Goal: Task Accomplishment & Management: Manage account settings

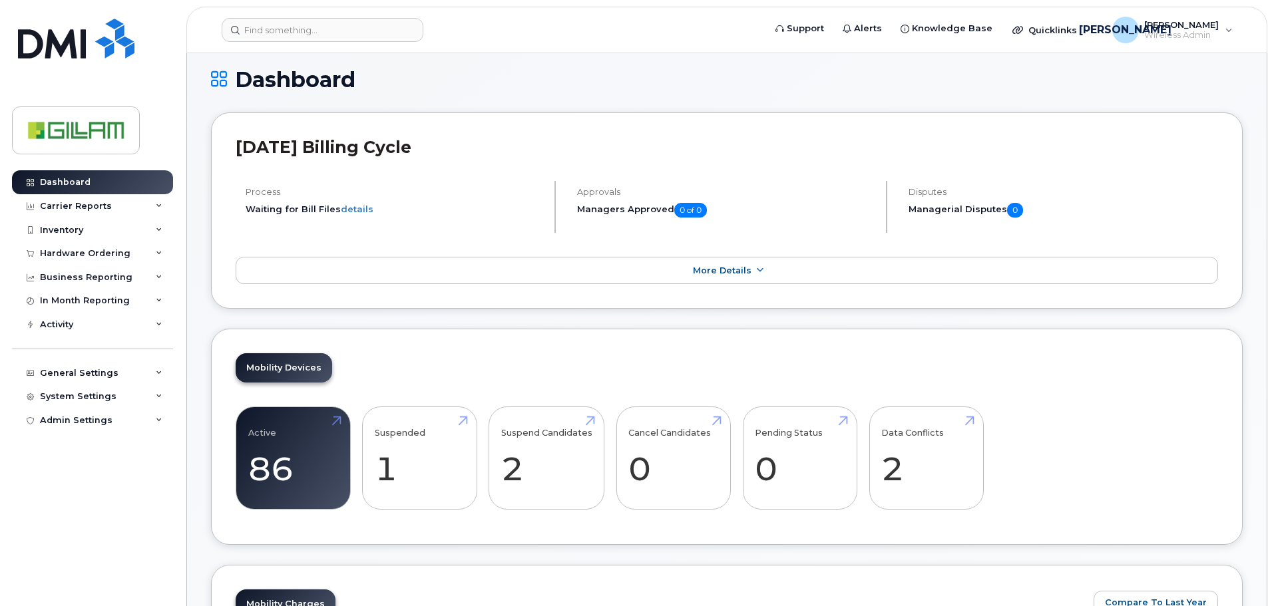
scroll to position [399, 0]
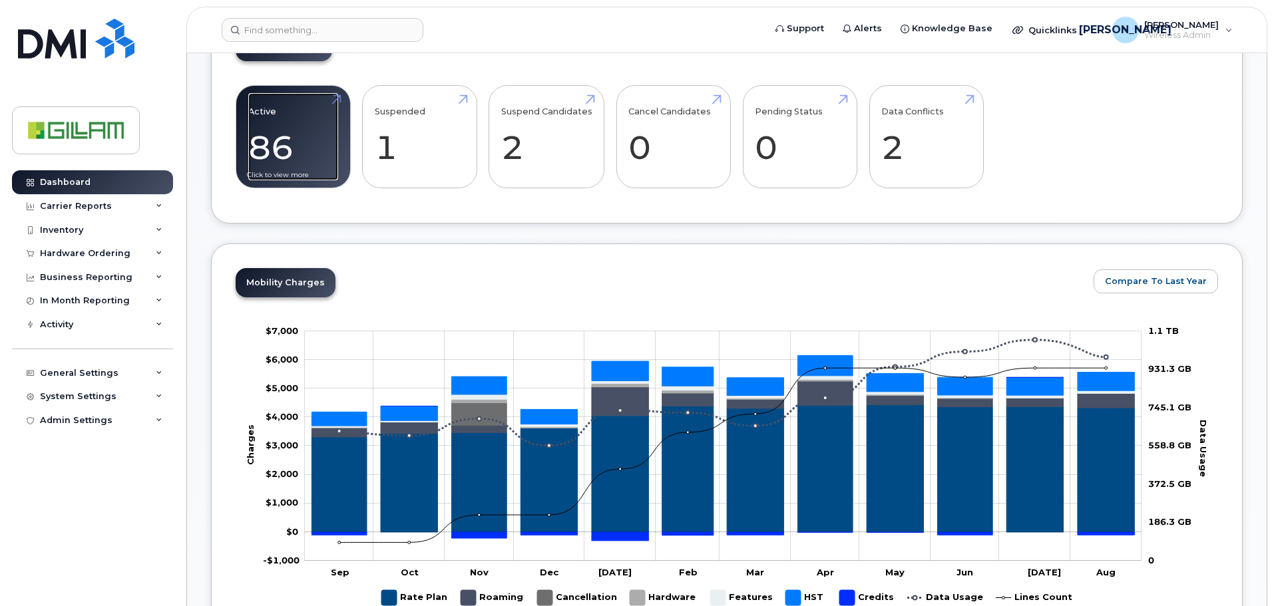
drag, startPoint x: 275, startPoint y: 135, endPoint x: 321, endPoint y: 148, distance: 47.6
click at [275, 136] on link "Active 86 23%" at bounding box center [293, 137] width 90 height 88
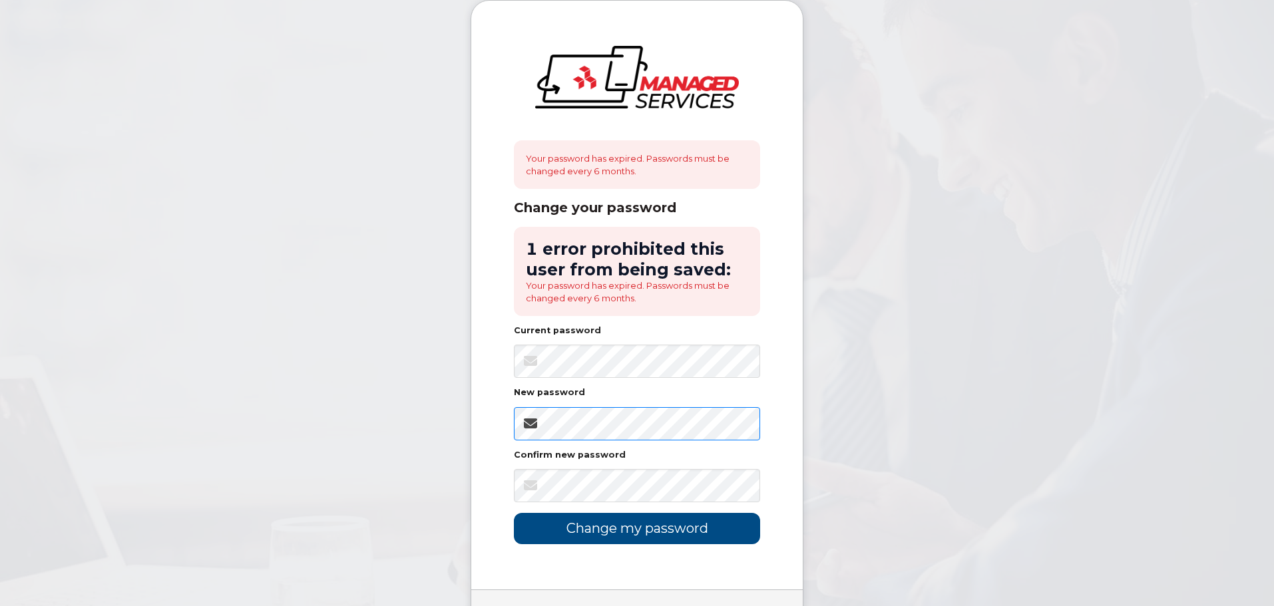
click at [464, 423] on body "Your password has expired. Passwords must be changed every 6 months. Change you…" at bounding box center [637, 343] width 1274 height 686
click at [626, 530] on input "Change my password" at bounding box center [637, 528] width 246 height 31
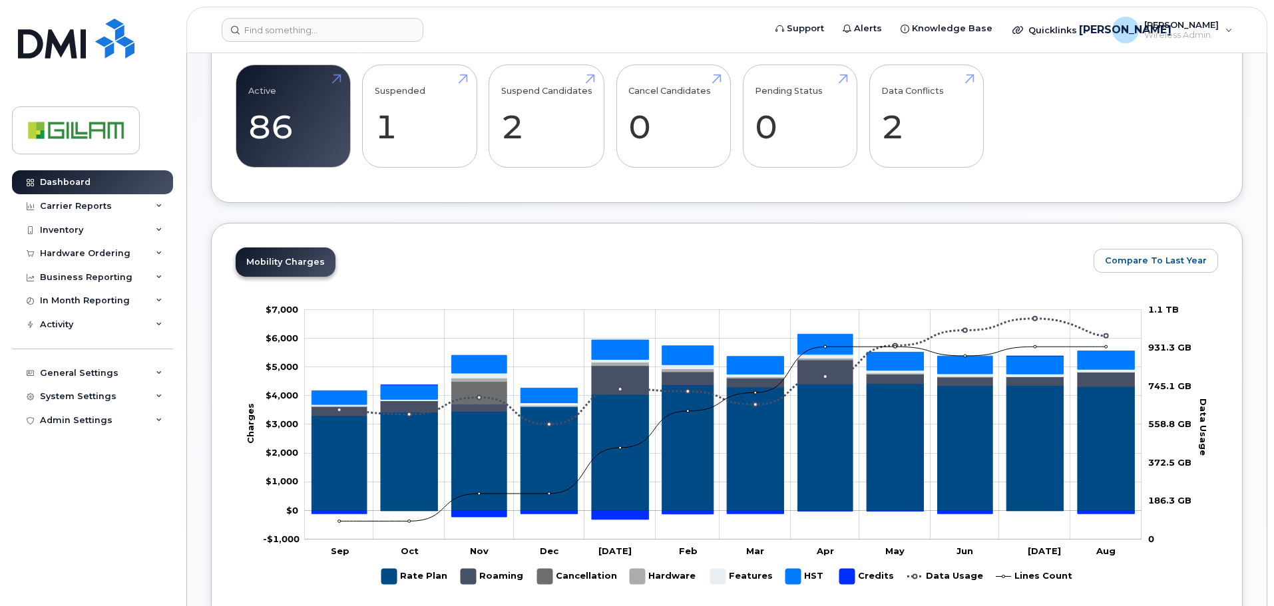
scroll to position [221, 0]
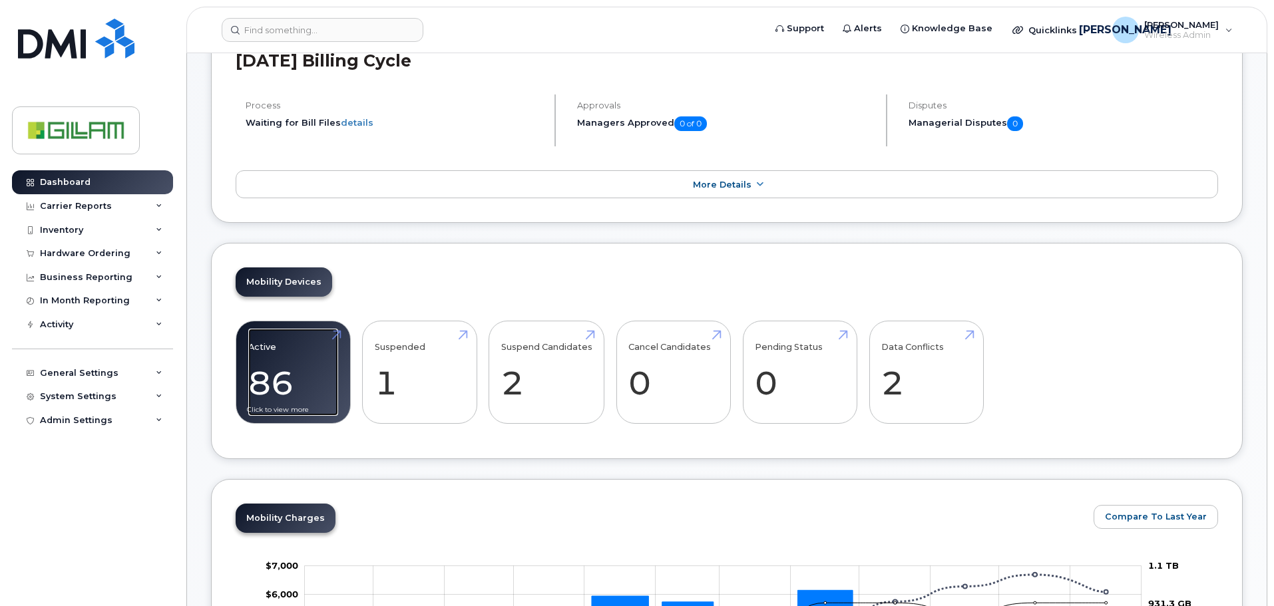
click at [283, 380] on link "Active 86 23%" at bounding box center [293, 373] width 90 height 88
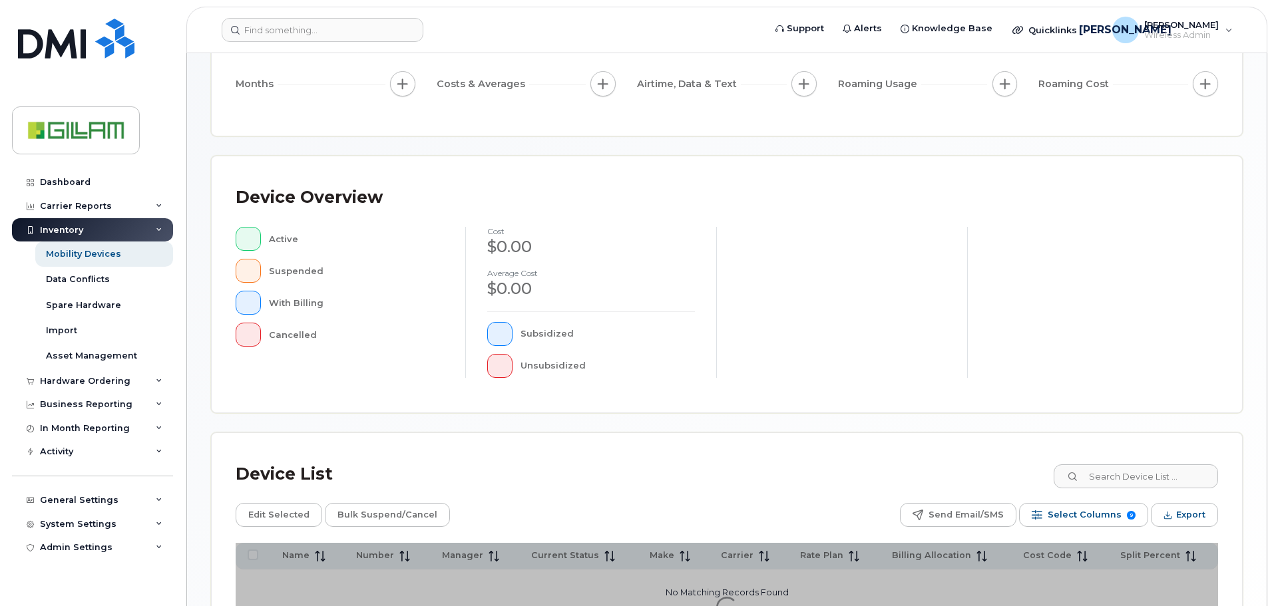
scroll to position [309, 0]
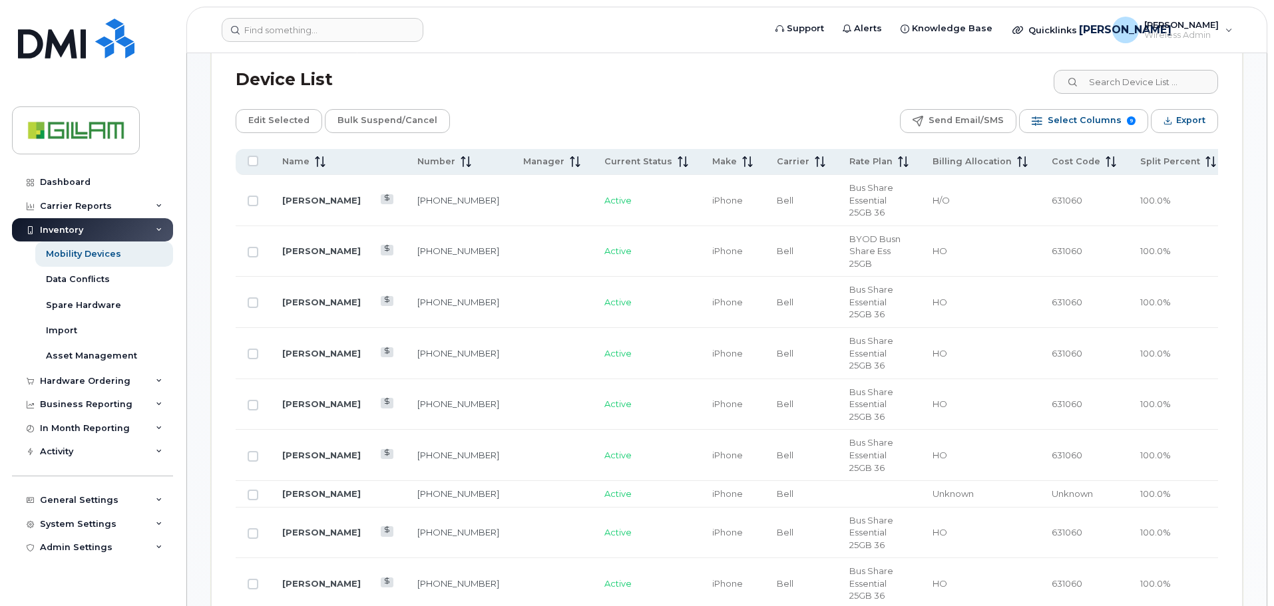
scroll to position [641, 0]
click at [321, 486] on link "Michael Steffan" at bounding box center [321, 491] width 79 height 11
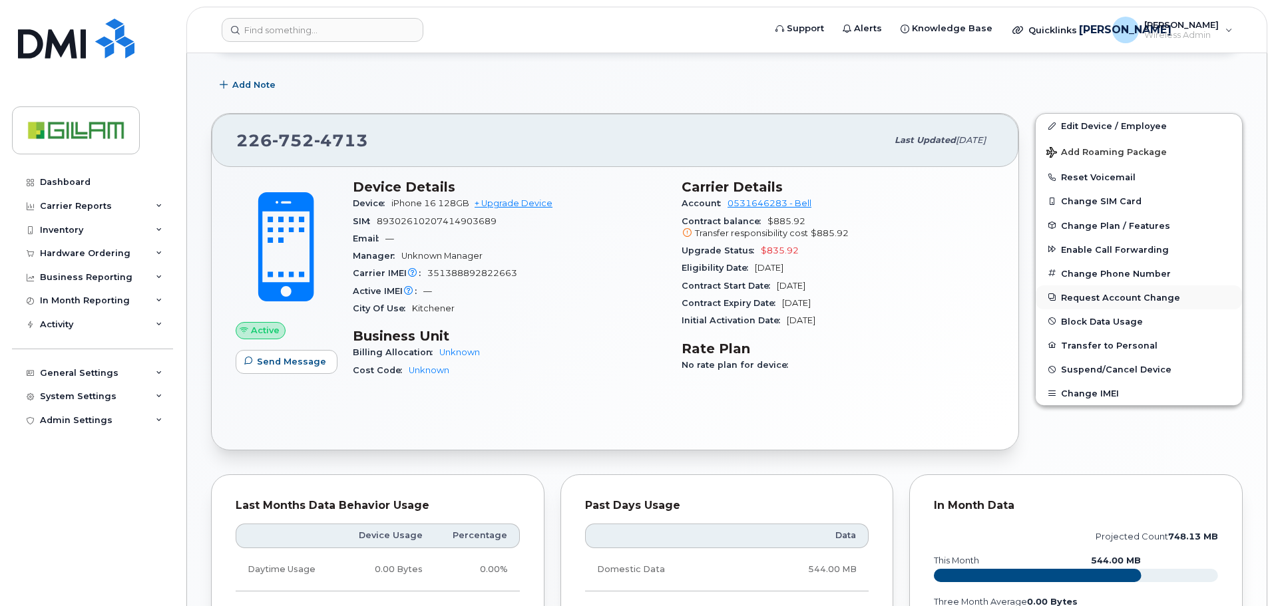
scroll to position [266, 0]
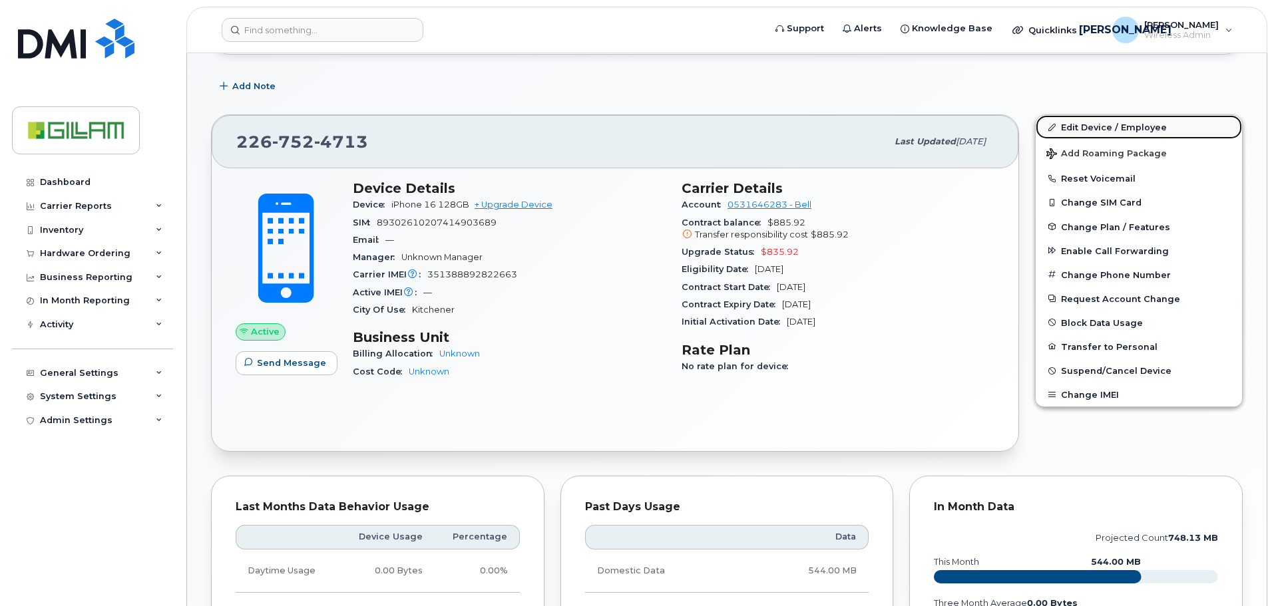
click at [1105, 126] on link "Edit Device / Employee" at bounding box center [1138, 127] width 206 height 24
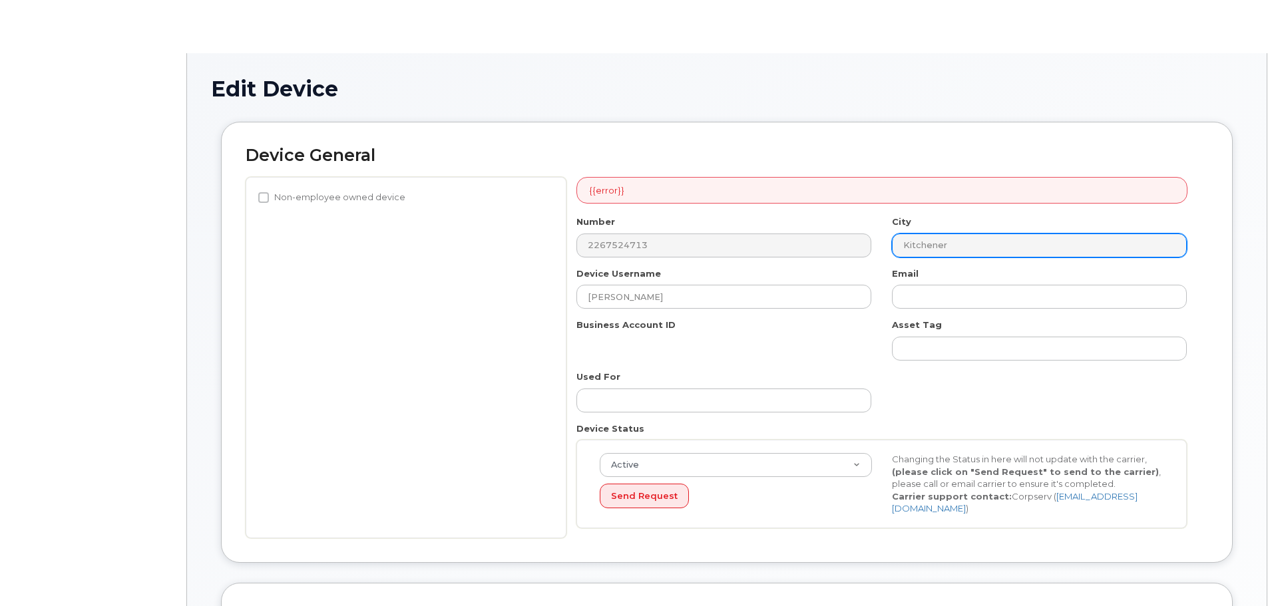
select select "81084"
select select "81083"
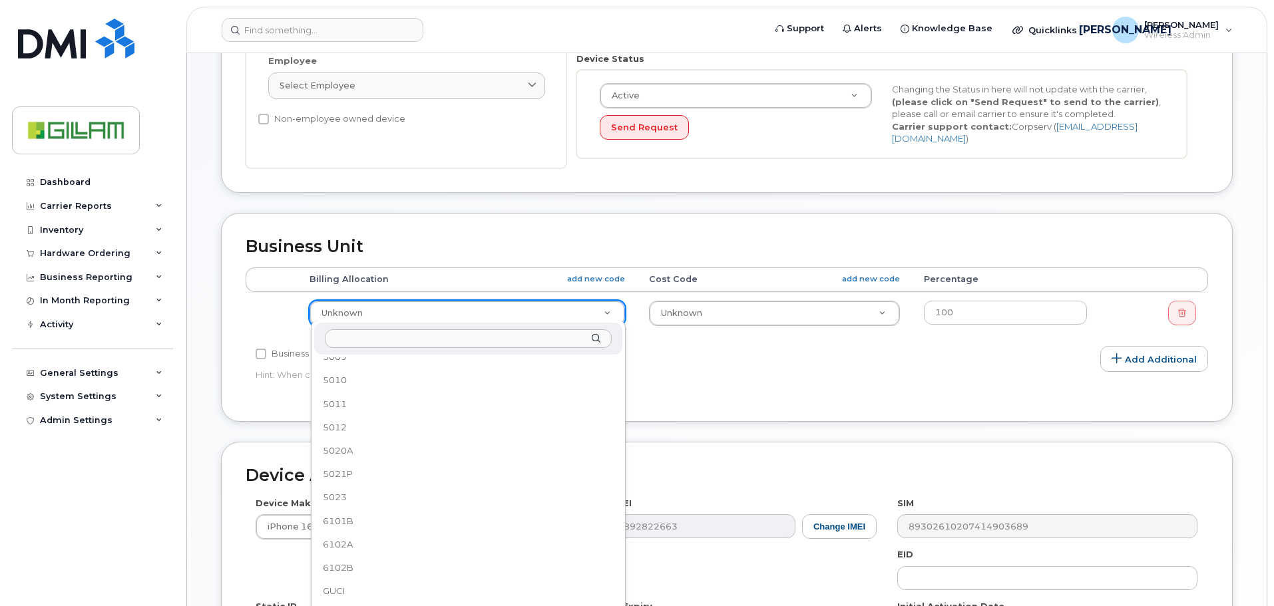
scroll to position [1523, 0]
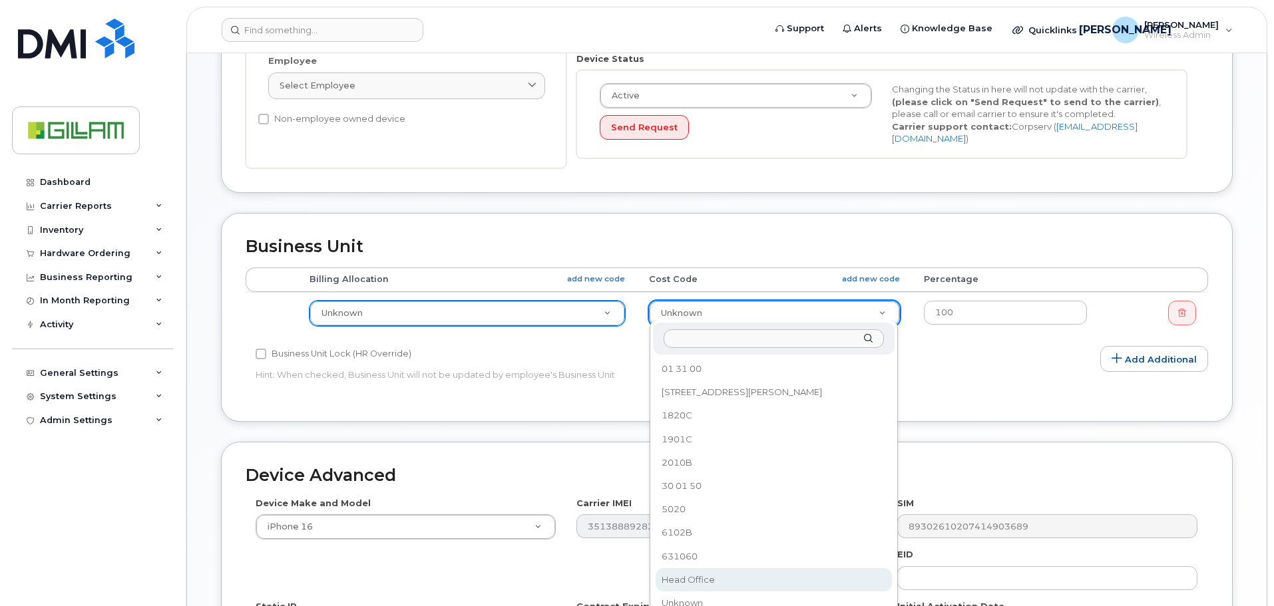
select select "85325"
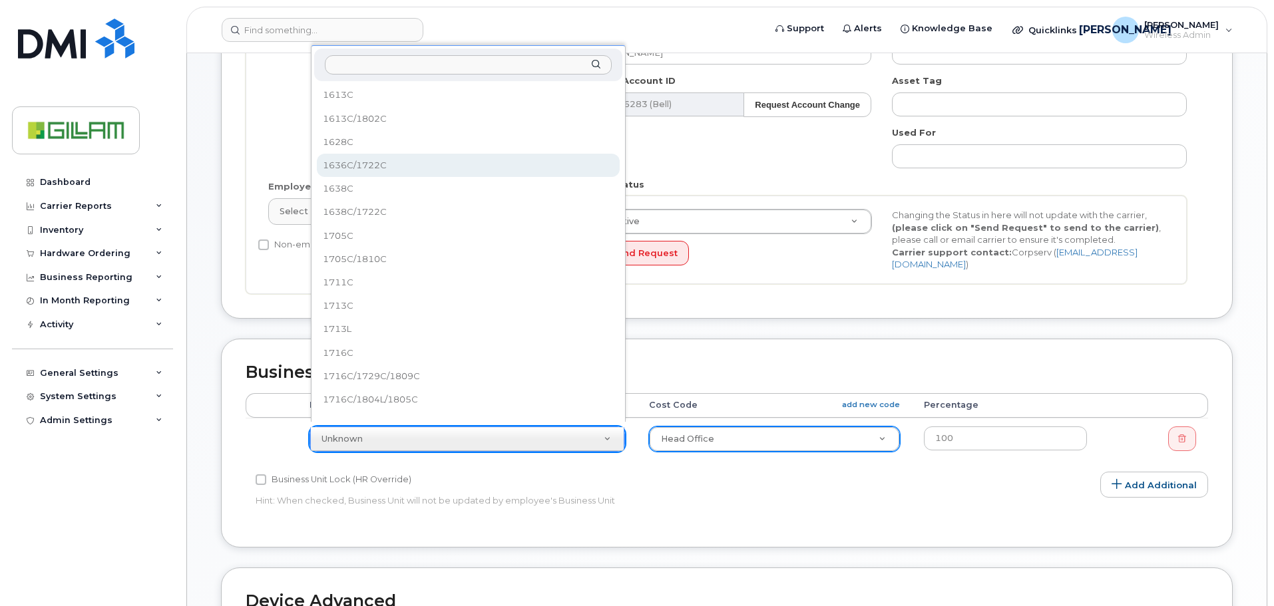
scroll to position [0, 0]
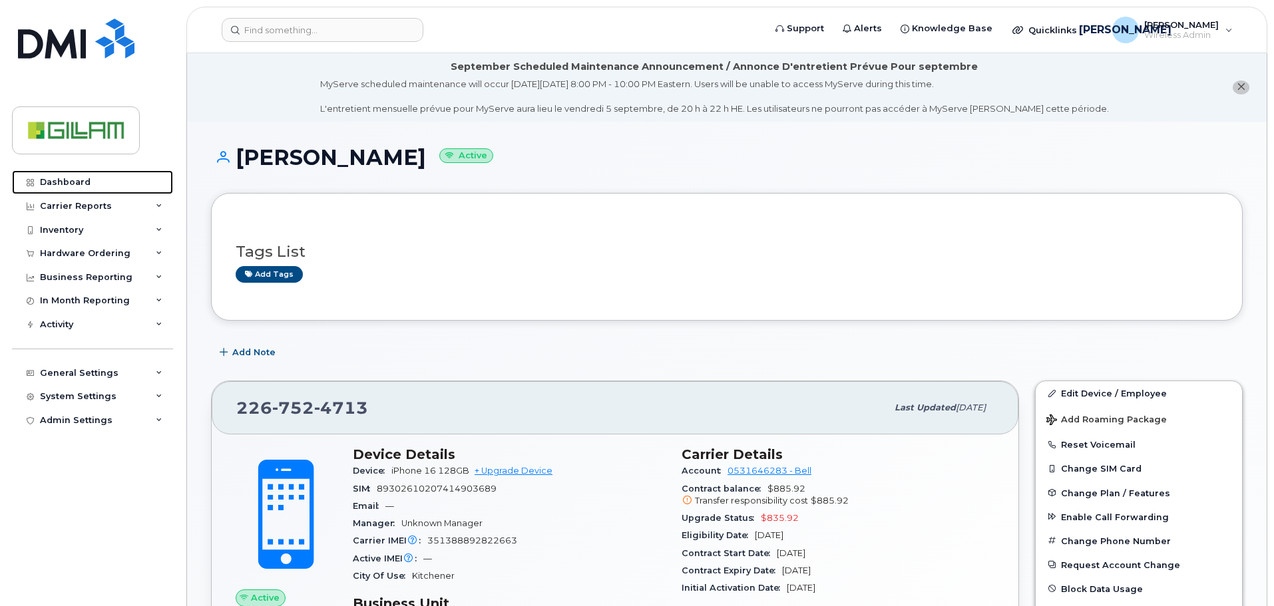
click at [65, 182] on div "Dashboard" at bounding box center [65, 182] width 51 height 11
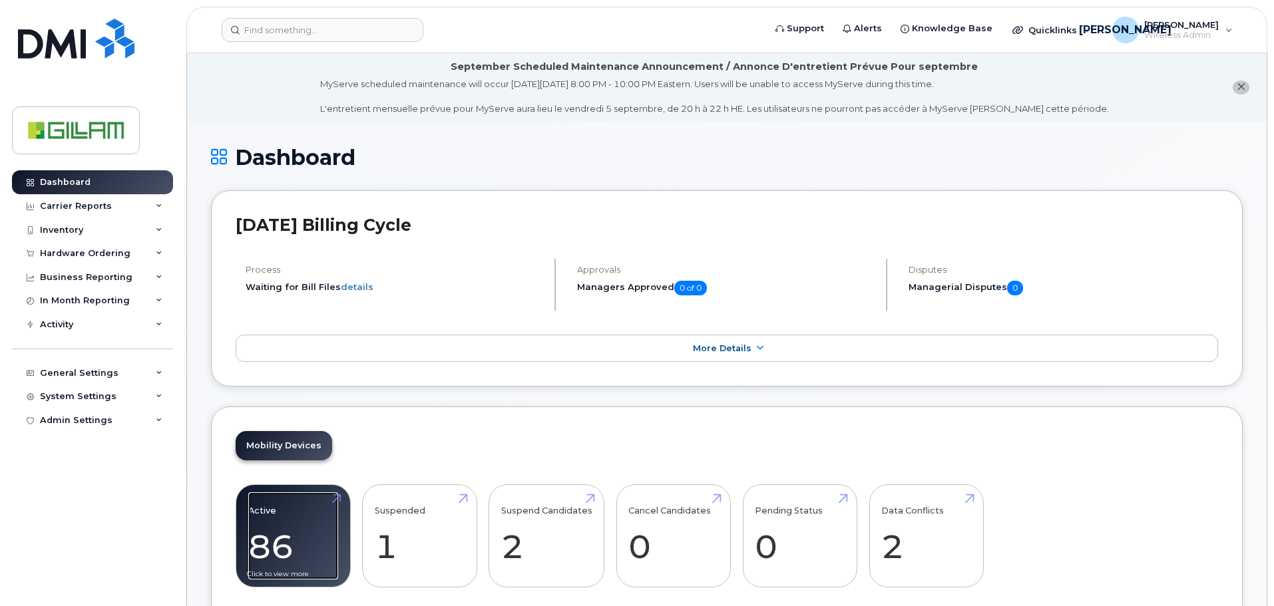
drag, startPoint x: 284, startPoint y: 521, endPoint x: 293, endPoint y: 509, distance: 14.8
click at [284, 520] on link "Active 86 23%" at bounding box center [293, 536] width 90 height 88
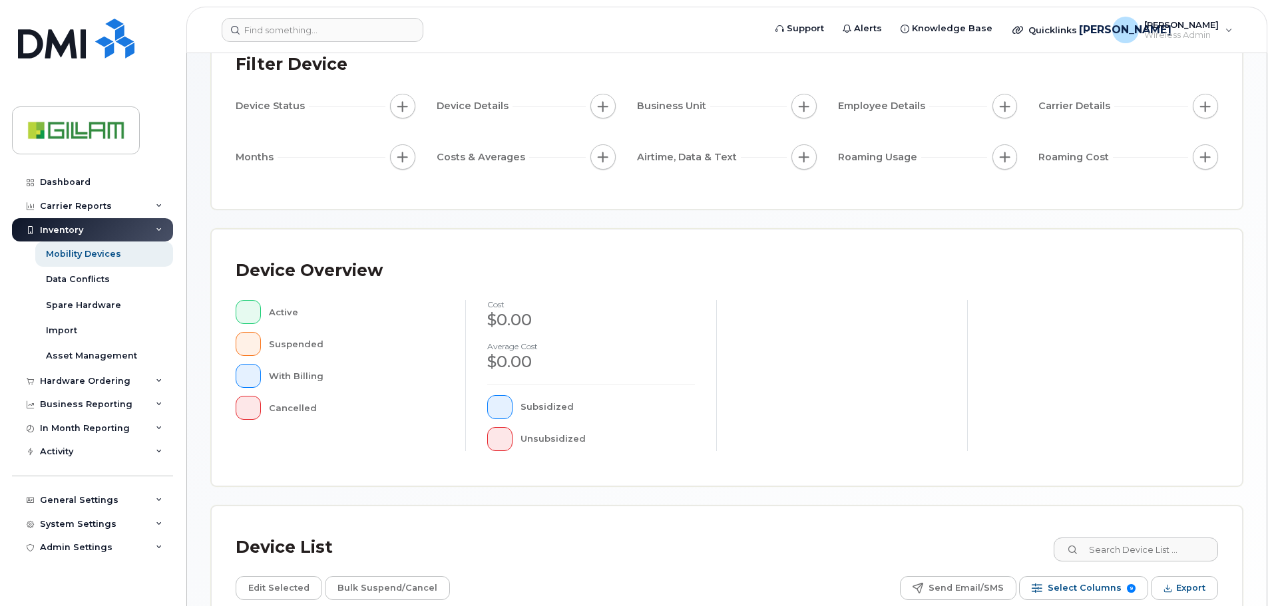
scroll to position [309, 0]
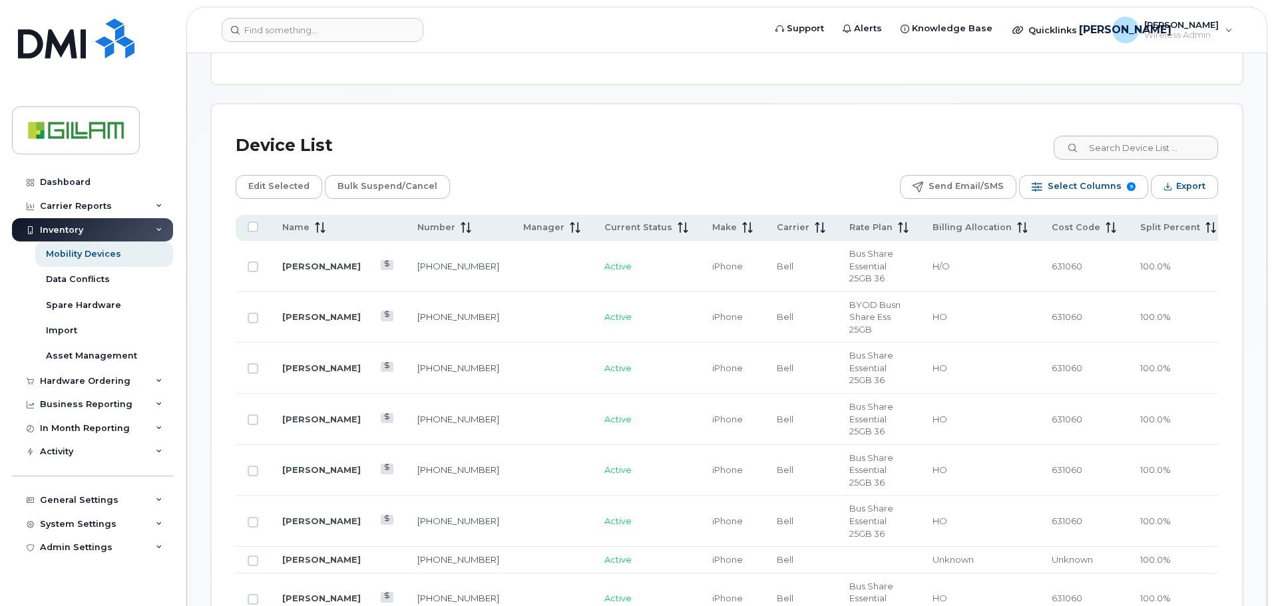
scroll to position [575, 0]
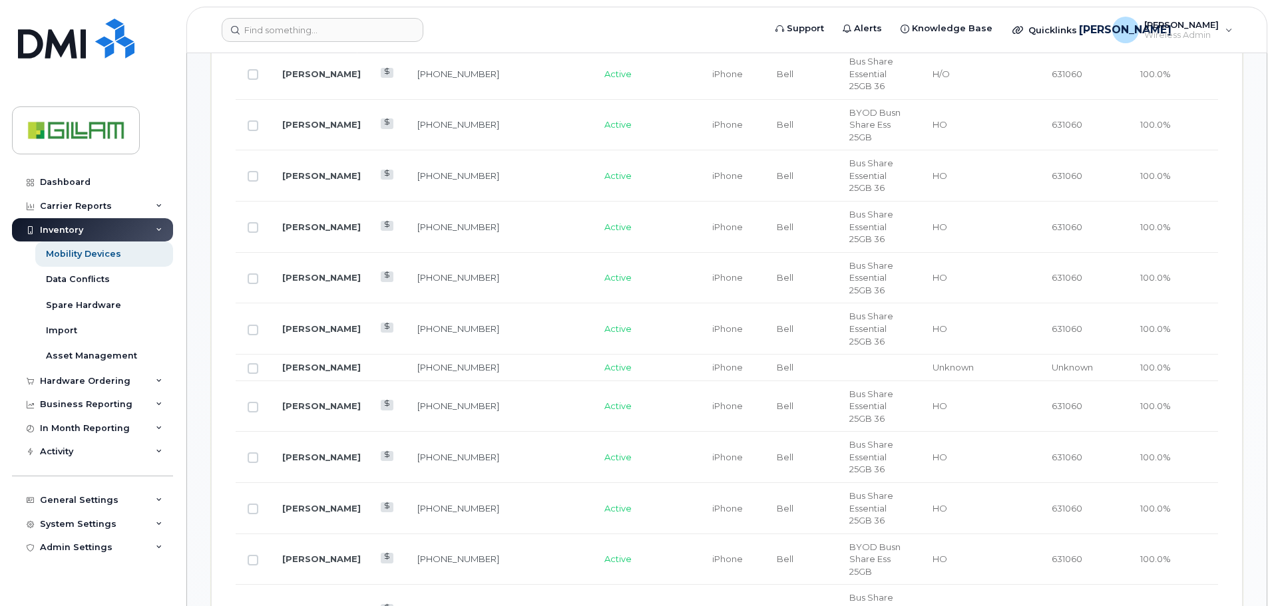
scroll to position [775, 0]
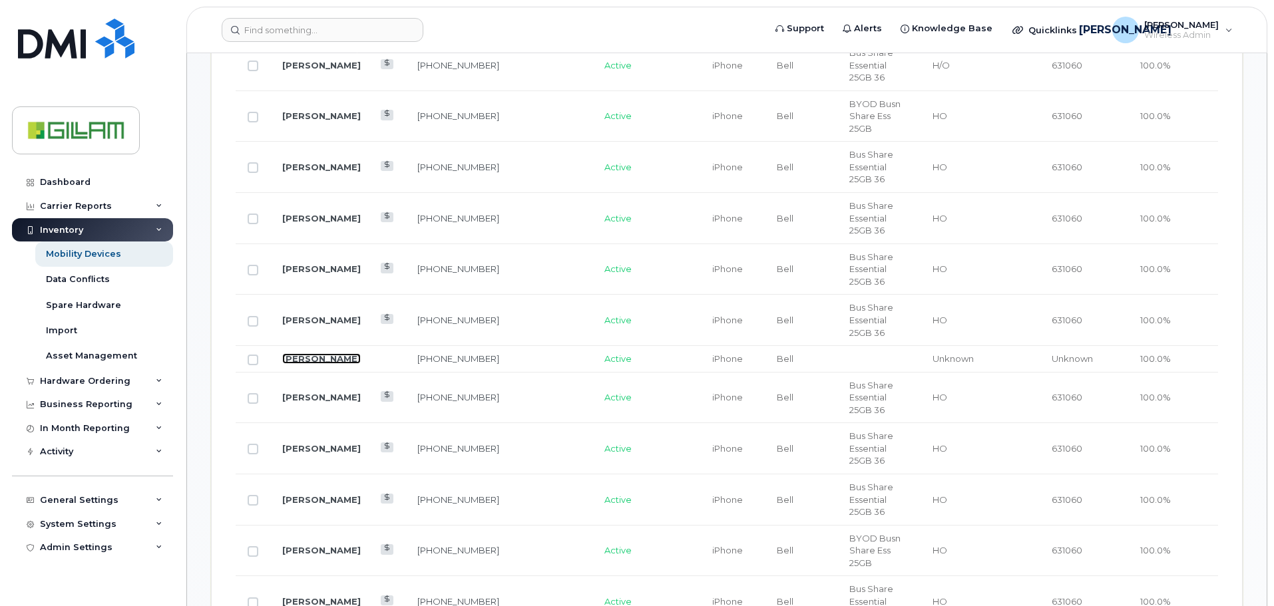
drag, startPoint x: 323, startPoint y: 286, endPoint x: 480, endPoint y: 278, distance: 157.9
click at [323, 353] on link "[PERSON_NAME]" at bounding box center [321, 358] width 79 height 11
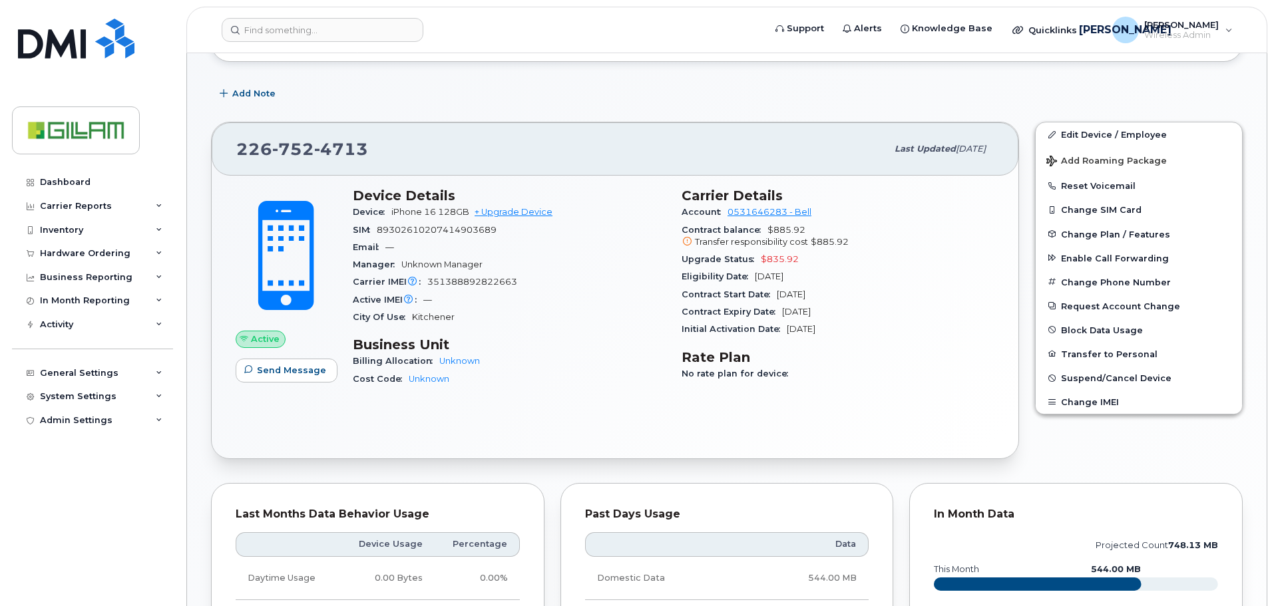
scroll to position [250, 0]
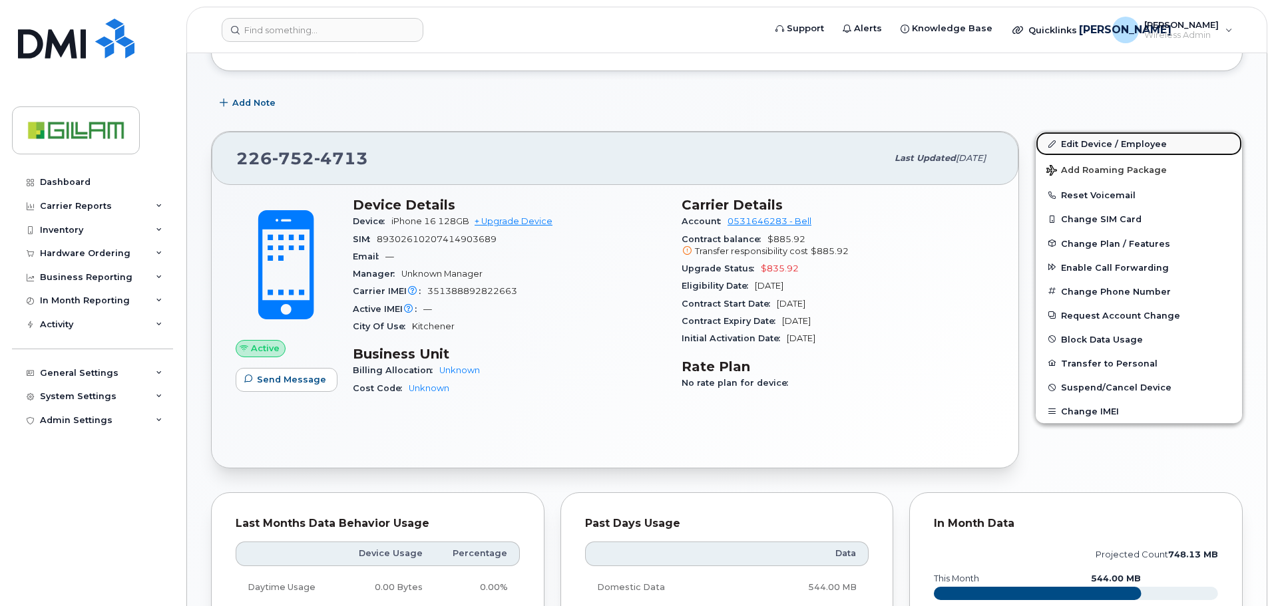
click at [1102, 142] on link "Edit Device / Employee" at bounding box center [1138, 144] width 206 height 24
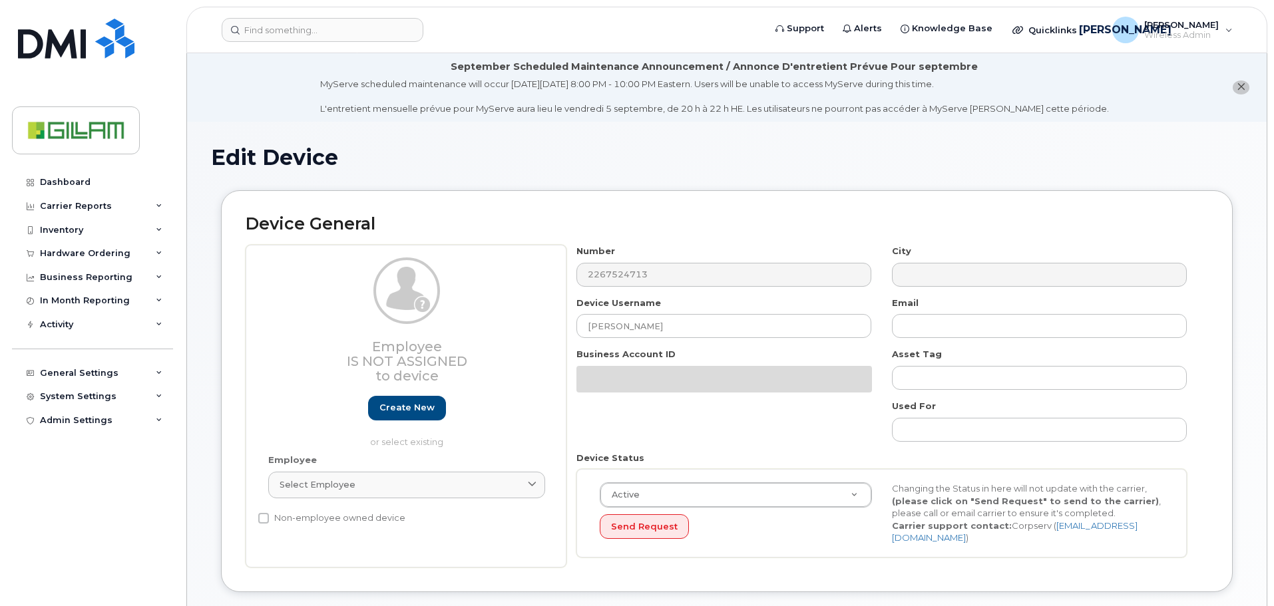
select select "81084"
select select "81083"
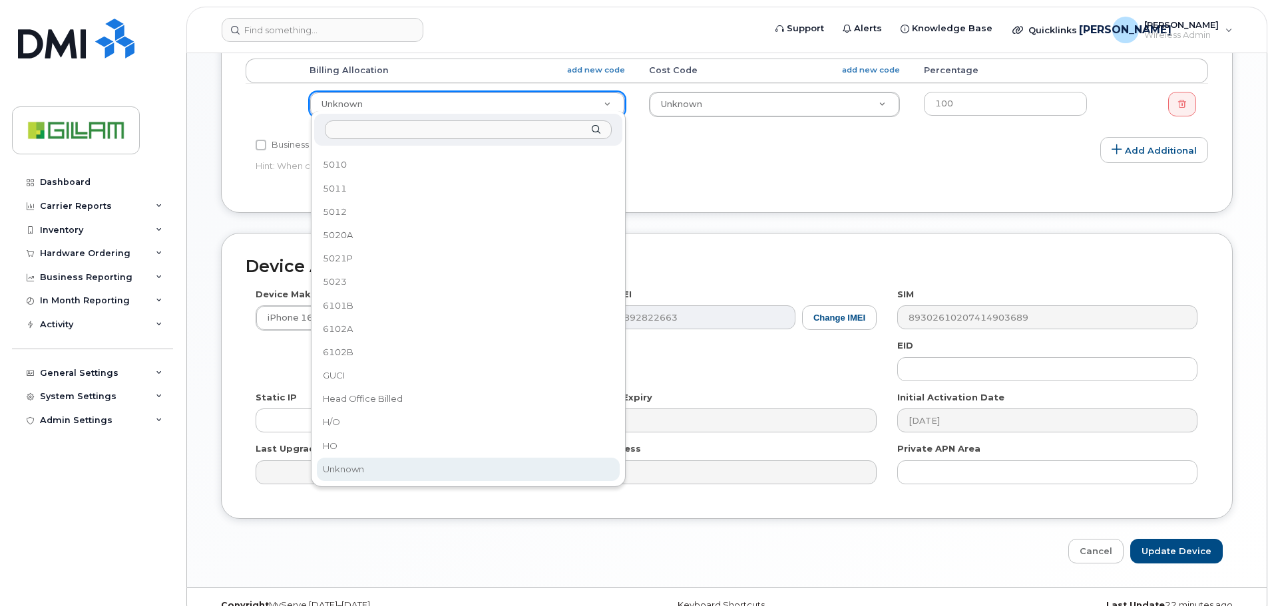
scroll to position [627, 0]
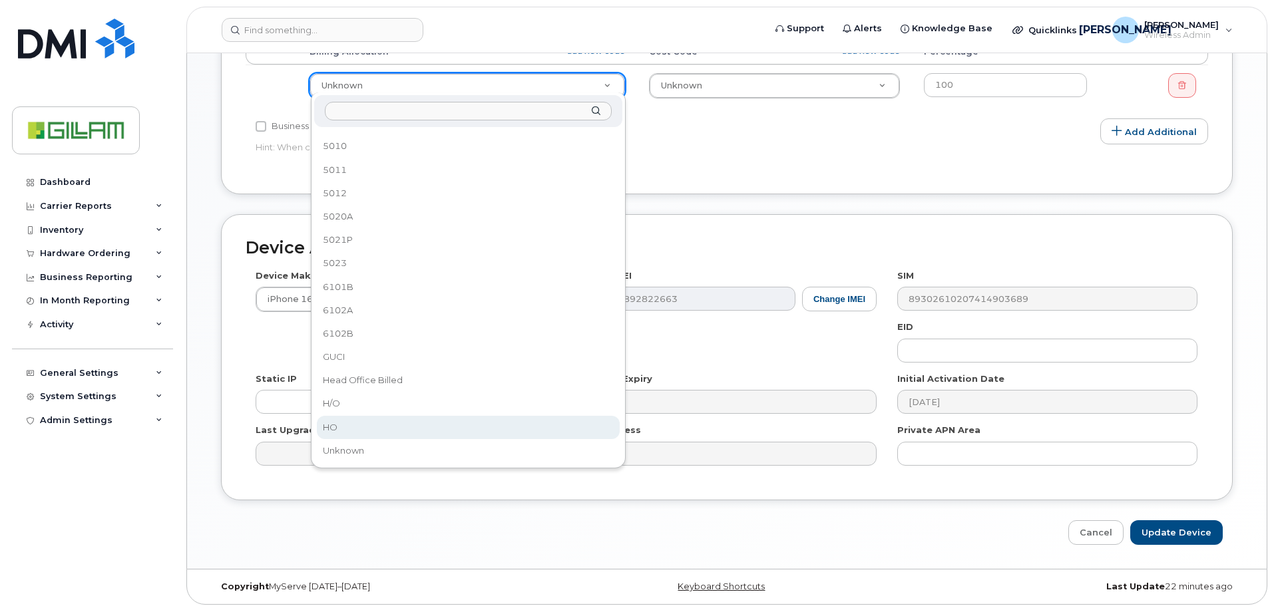
select select "5784026"
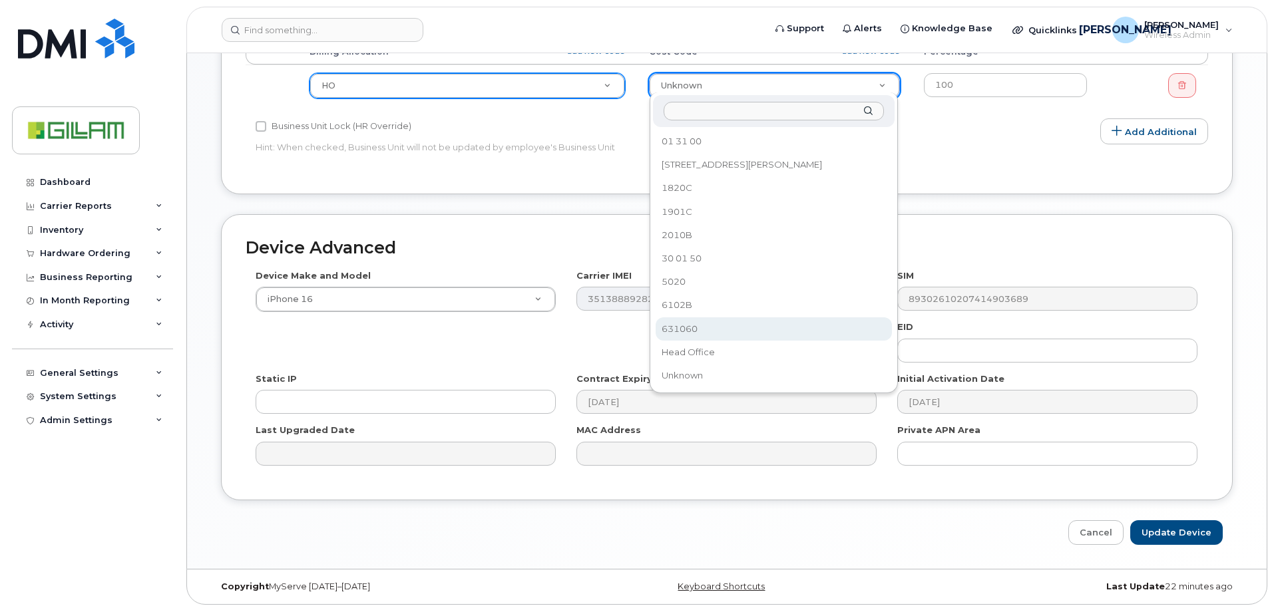
select select "81085"
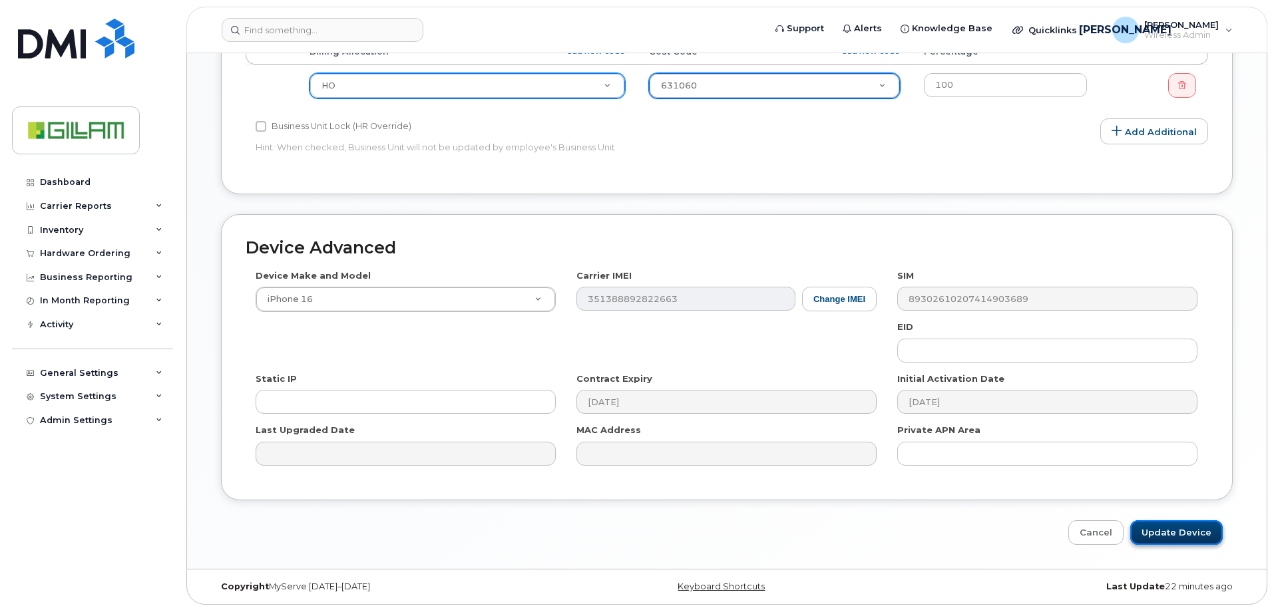
click at [1190, 524] on input "Update Device" at bounding box center [1176, 532] width 92 height 25
type input "Saving..."
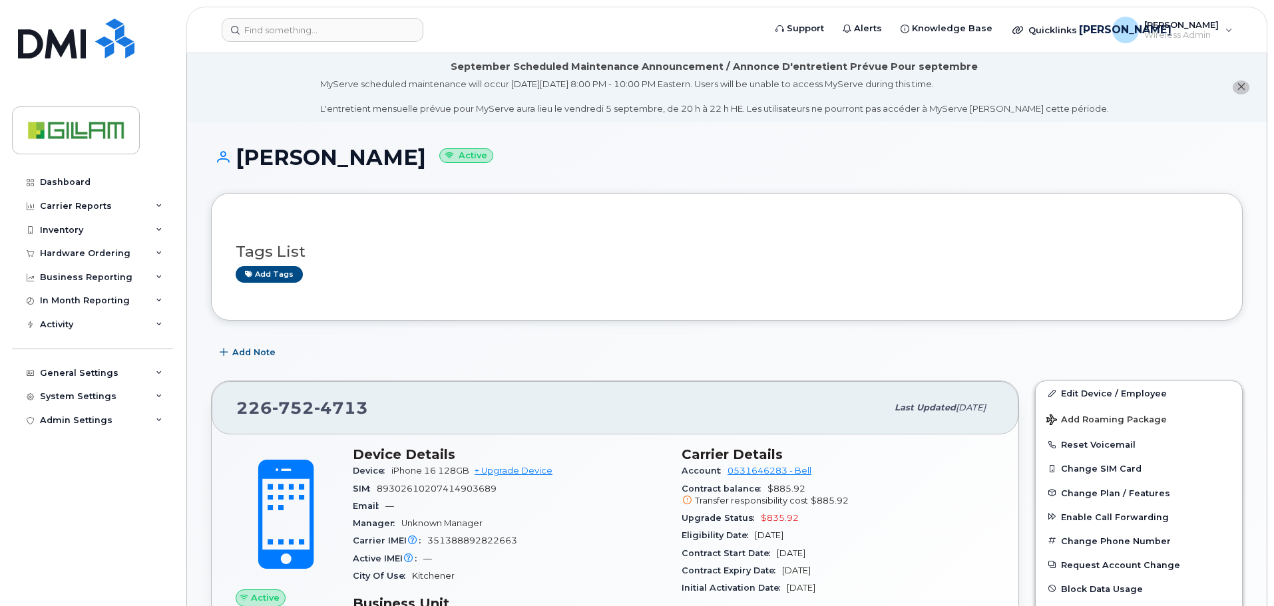
click at [1241, 87] on icon "close notification" at bounding box center [1240, 87] width 9 height 9
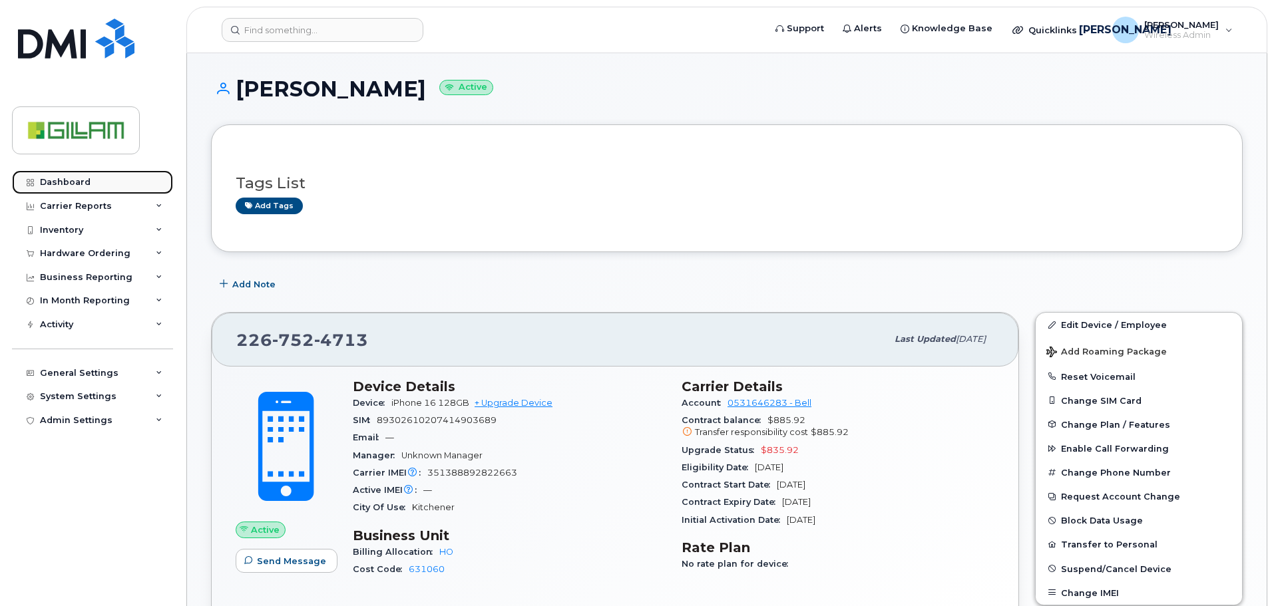
click at [56, 183] on div "Dashboard" at bounding box center [65, 182] width 51 height 11
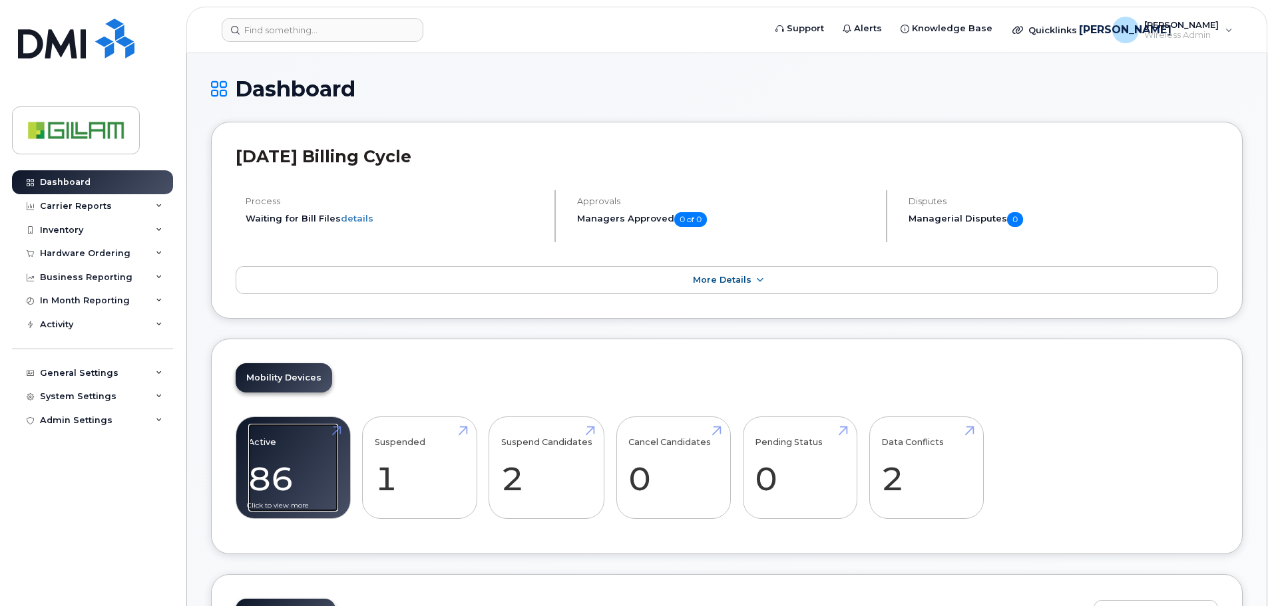
drag, startPoint x: 311, startPoint y: 444, endPoint x: 320, endPoint y: 441, distance: 9.3
click at [312, 444] on link "Active 86 23%" at bounding box center [293, 468] width 90 height 88
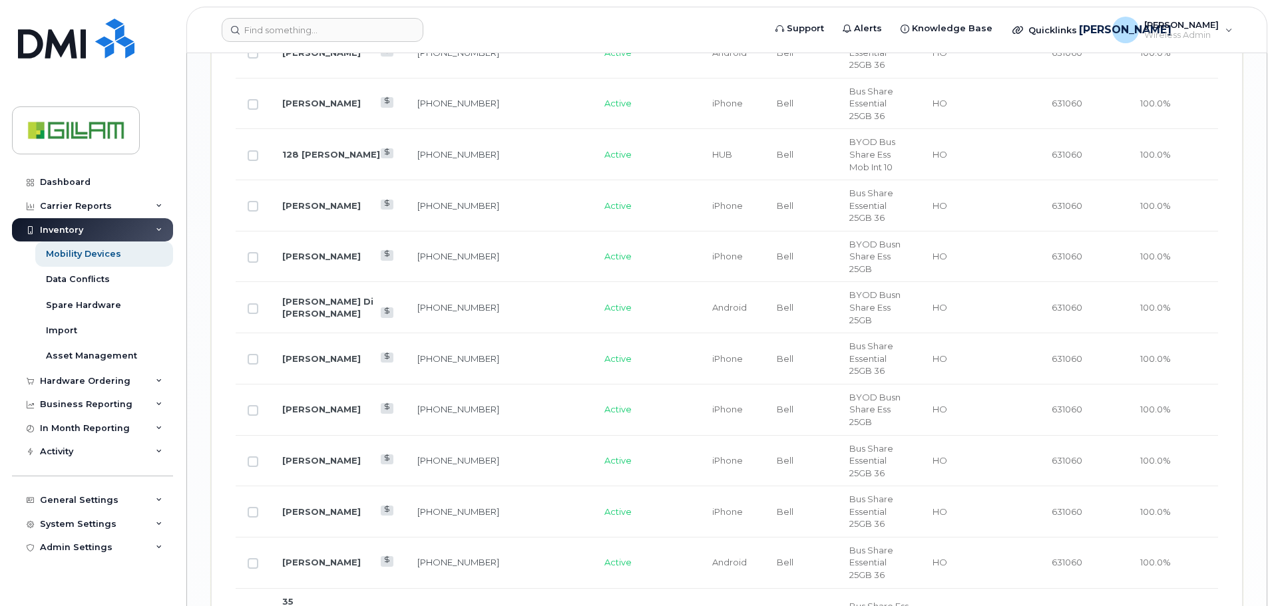
scroll to position [2063, 0]
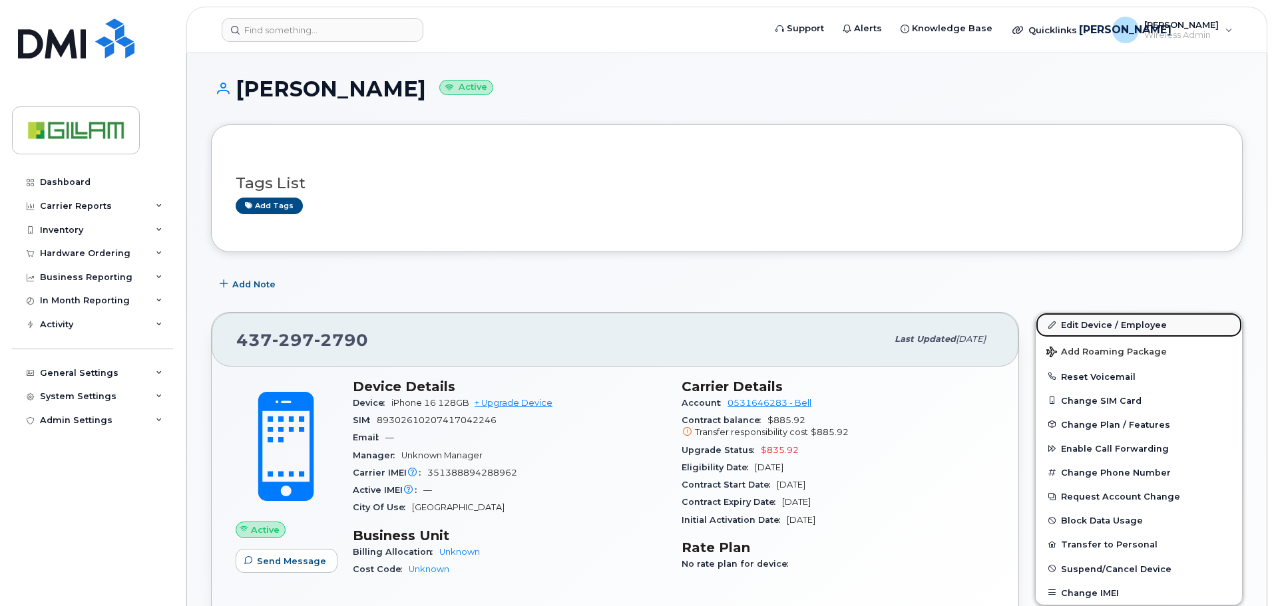
click at [1100, 319] on link "Edit Device / Employee" at bounding box center [1138, 325] width 206 height 24
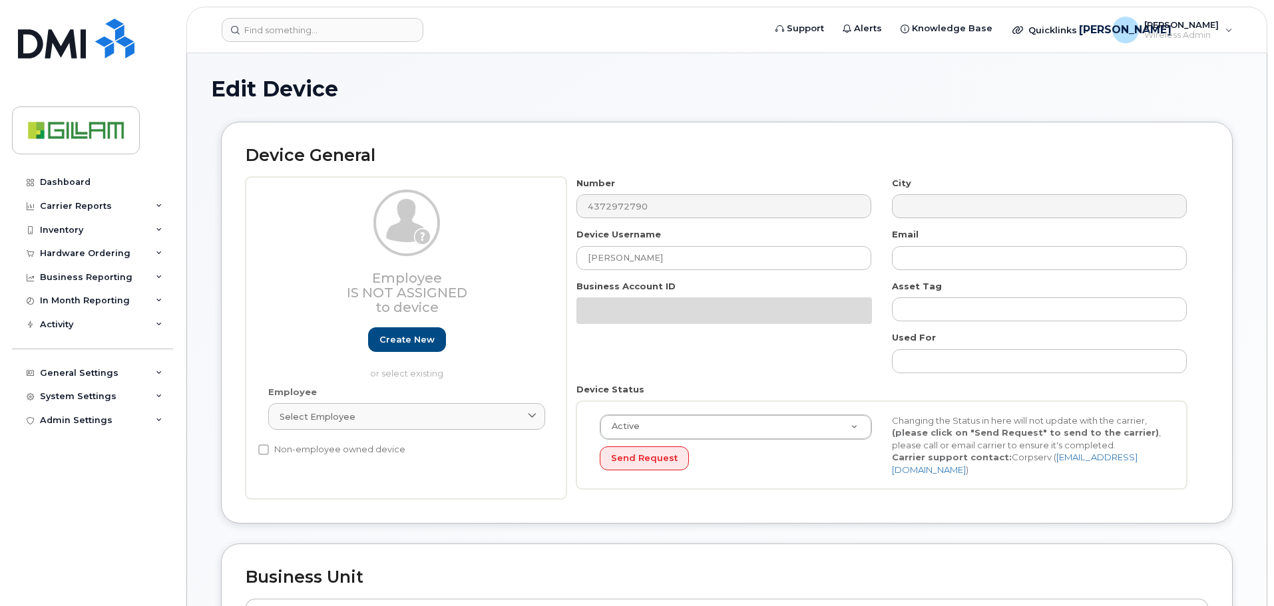
select select "81084"
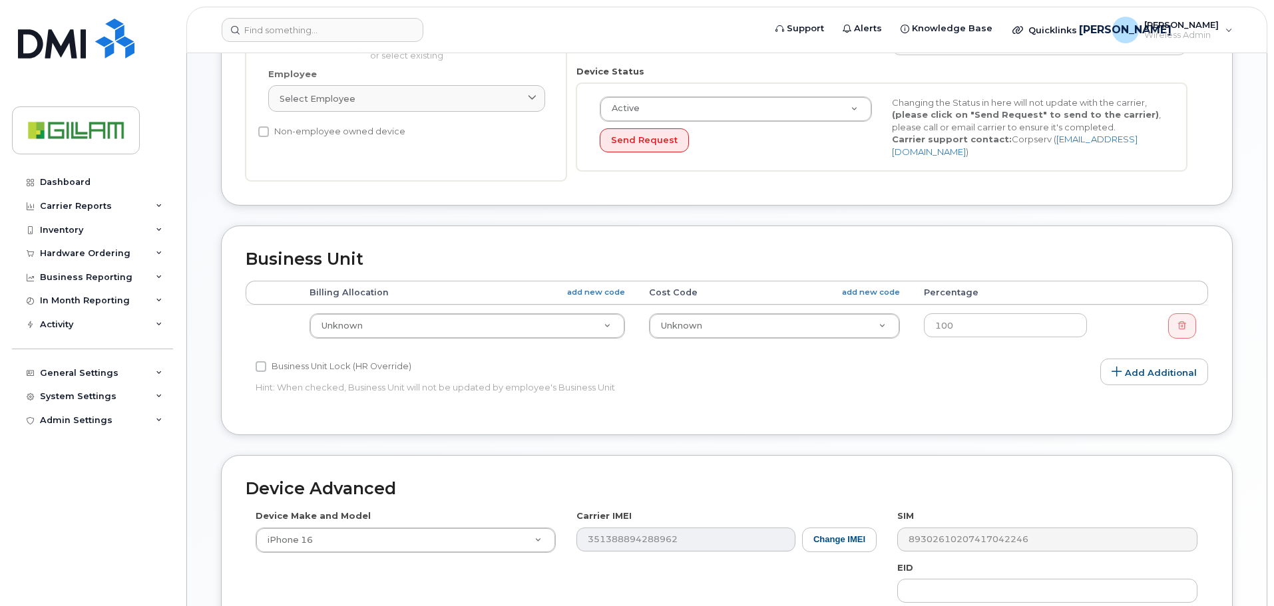
scroll to position [333, 0]
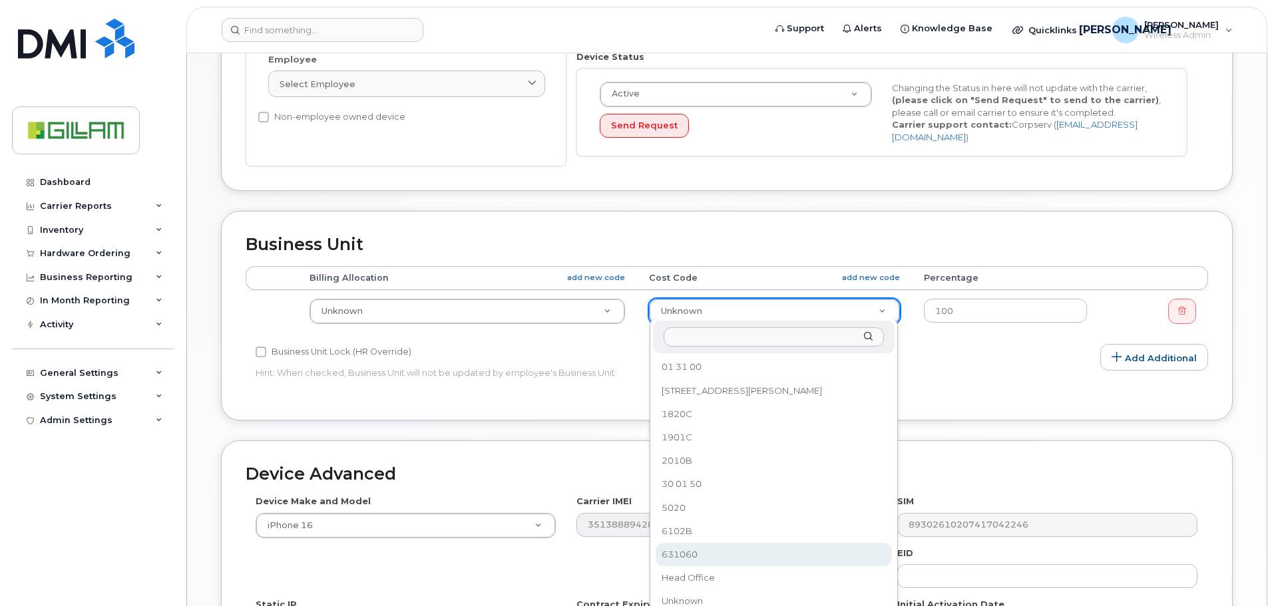
select select "81085"
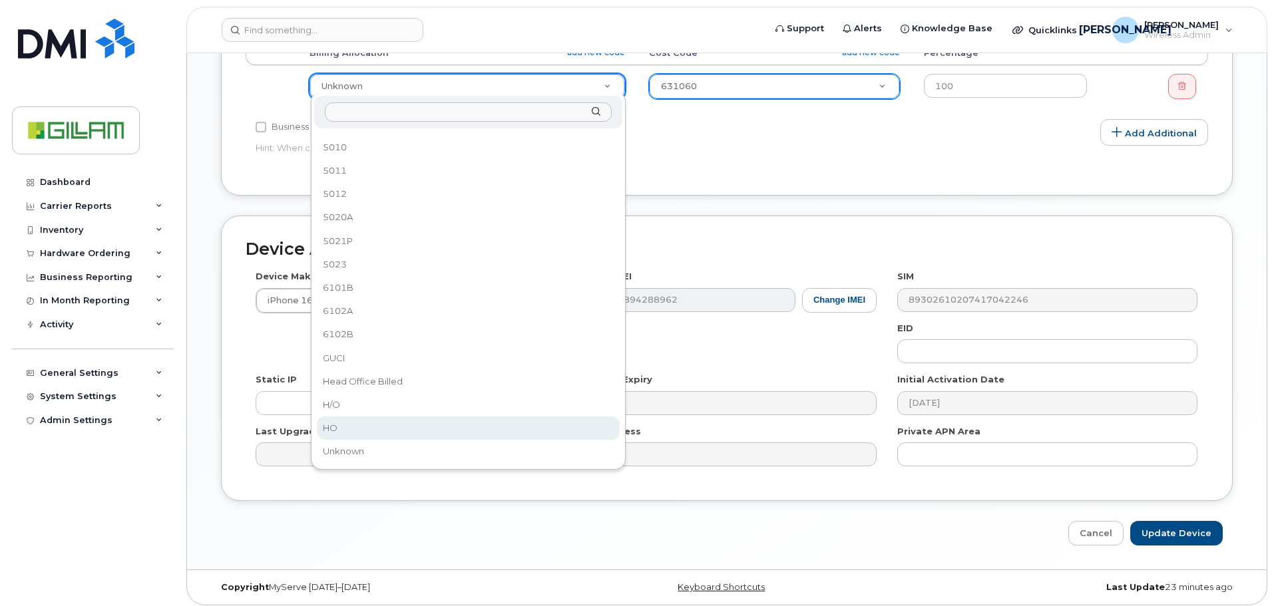
scroll to position [558, 0]
select select "5784026"
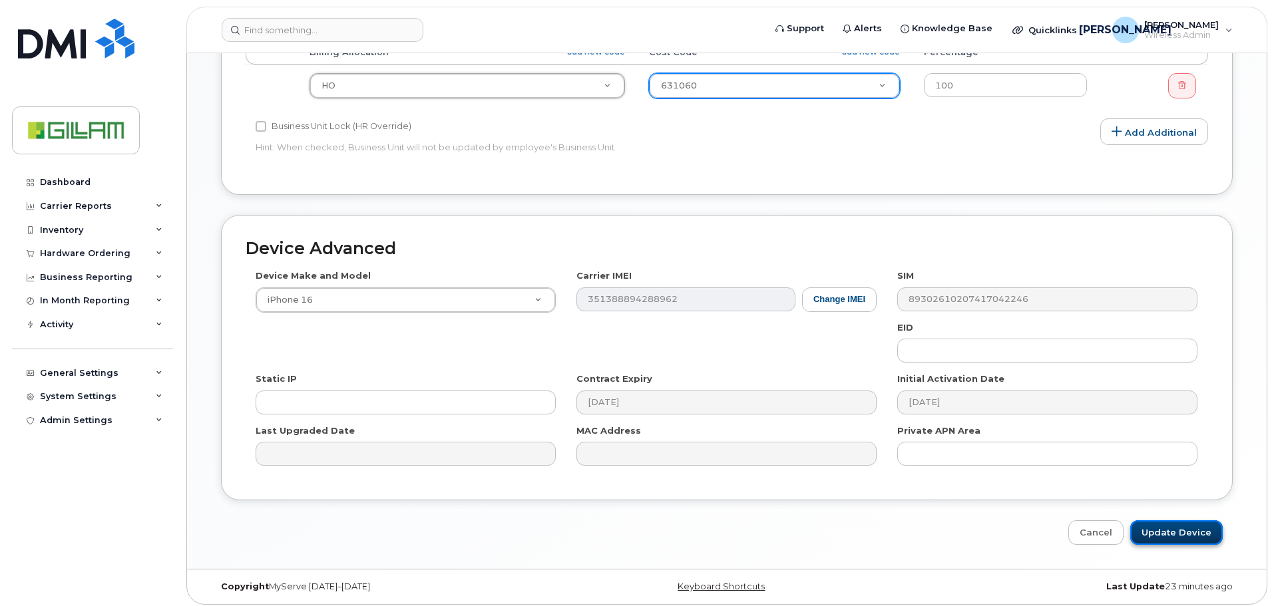
click at [1170, 526] on input "Update Device" at bounding box center [1176, 532] width 92 height 25
type input "Saving..."
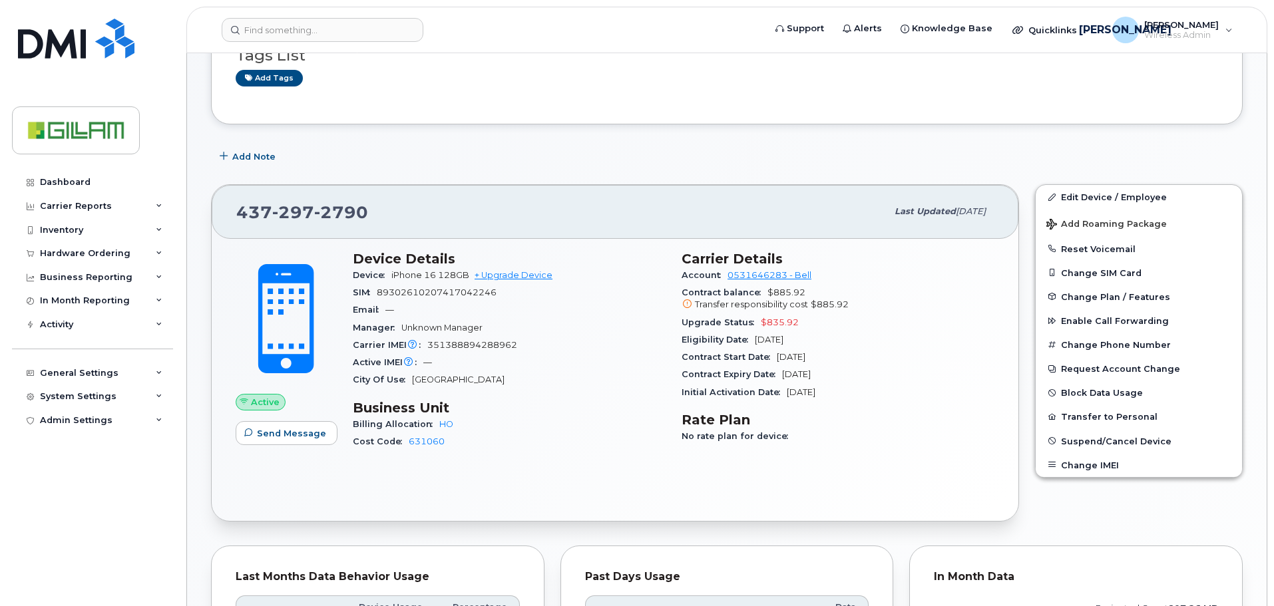
scroll to position [466, 0]
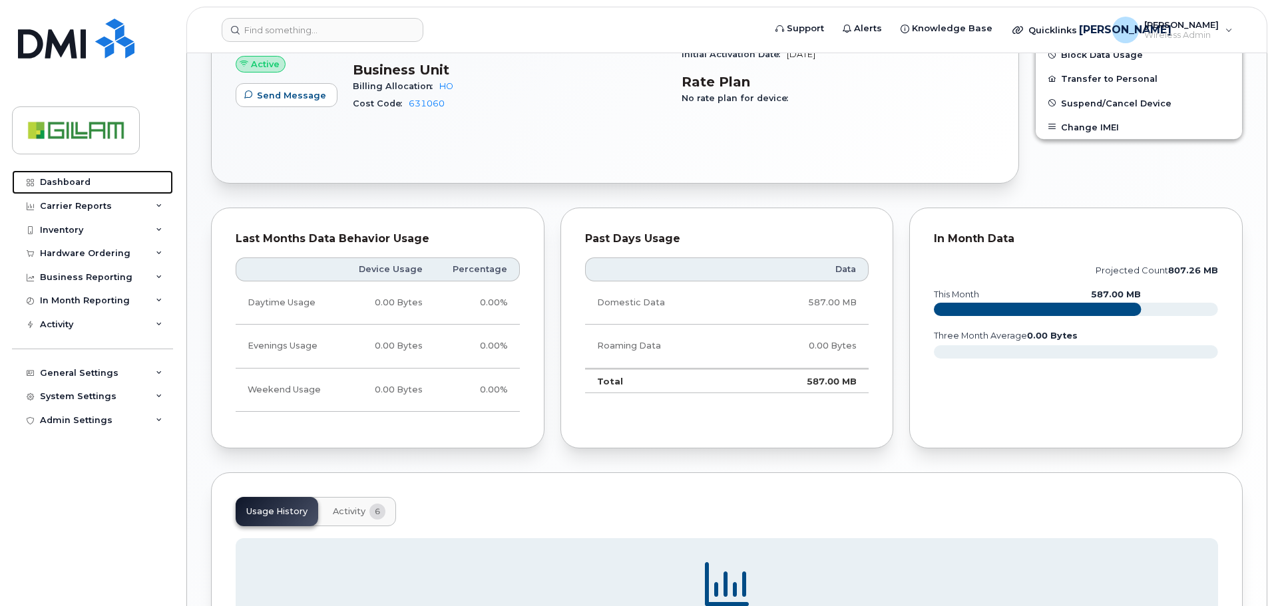
click at [53, 177] on div "Dashboard" at bounding box center [65, 182] width 51 height 11
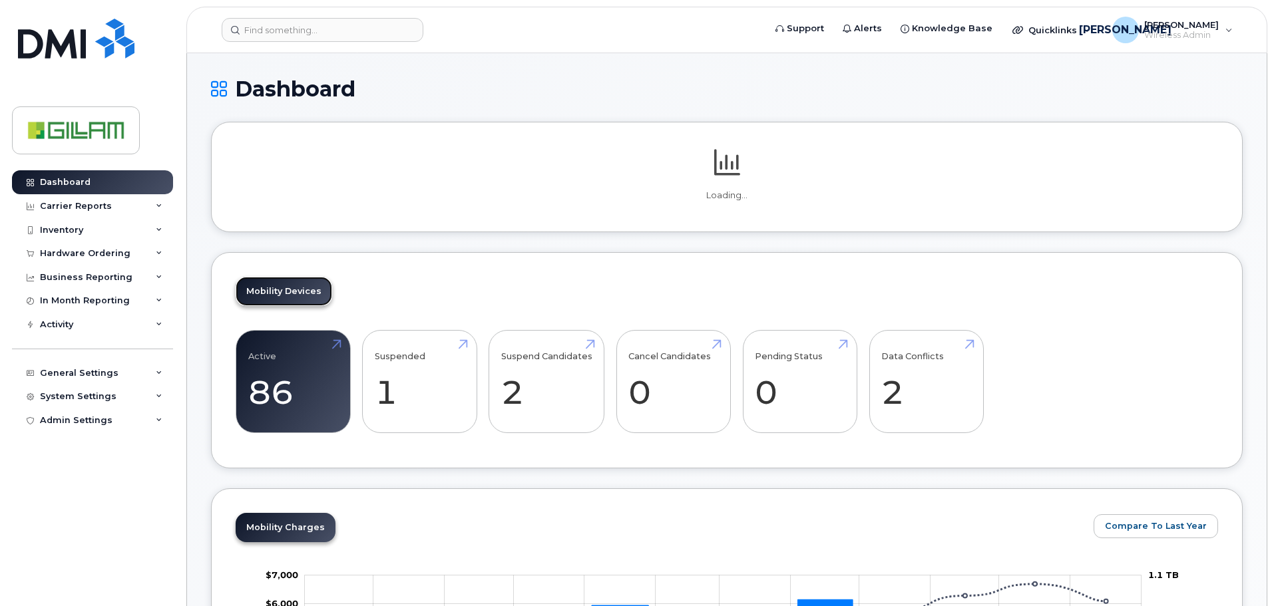
click at [291, 306] on link "Mobility Devices" at bounding box center [284, 291] width 96 height 29
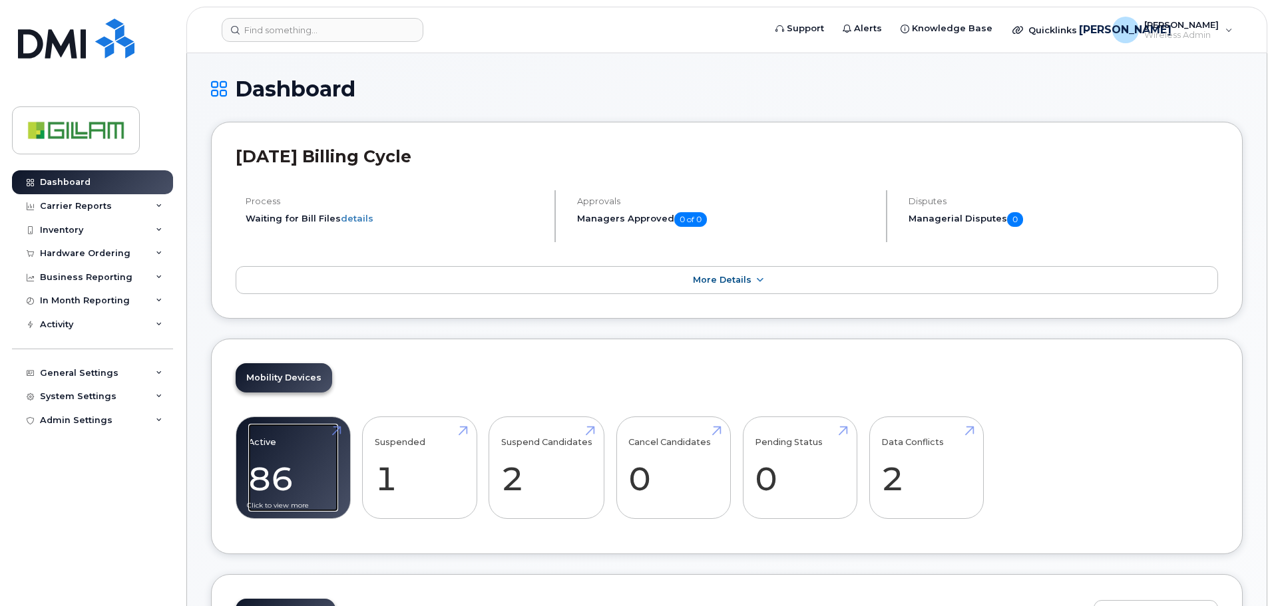
click at [296, 442] on link "Active 86 23%" at bounding box center [293, 468] width 90 height 88
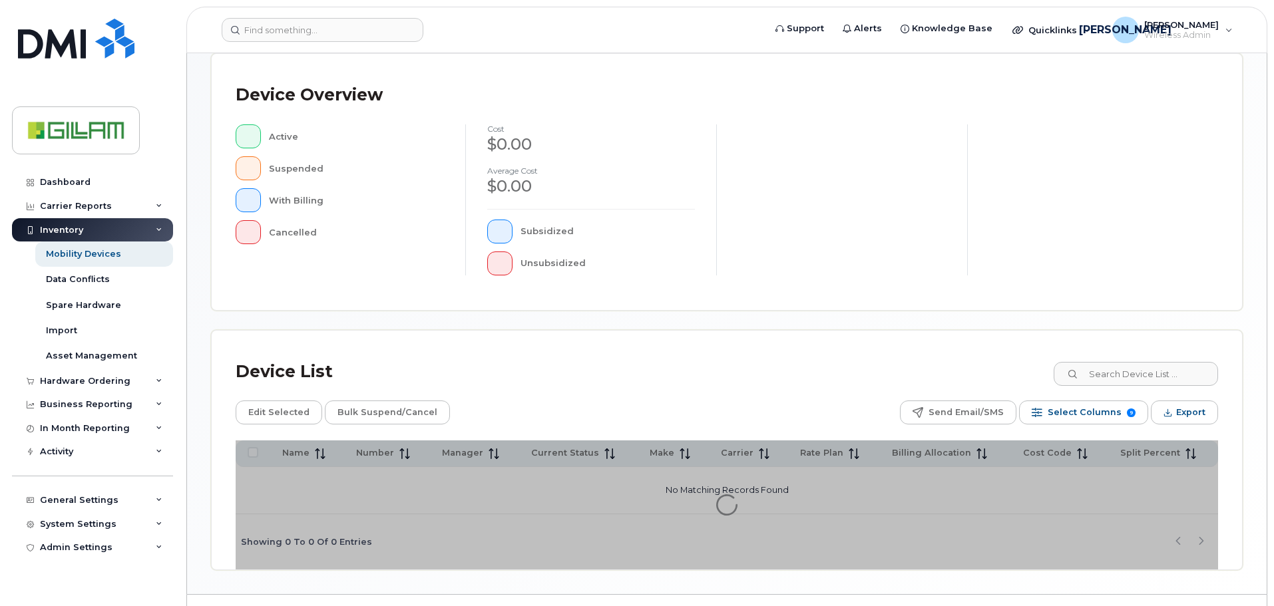
scroll to position [309, 0]
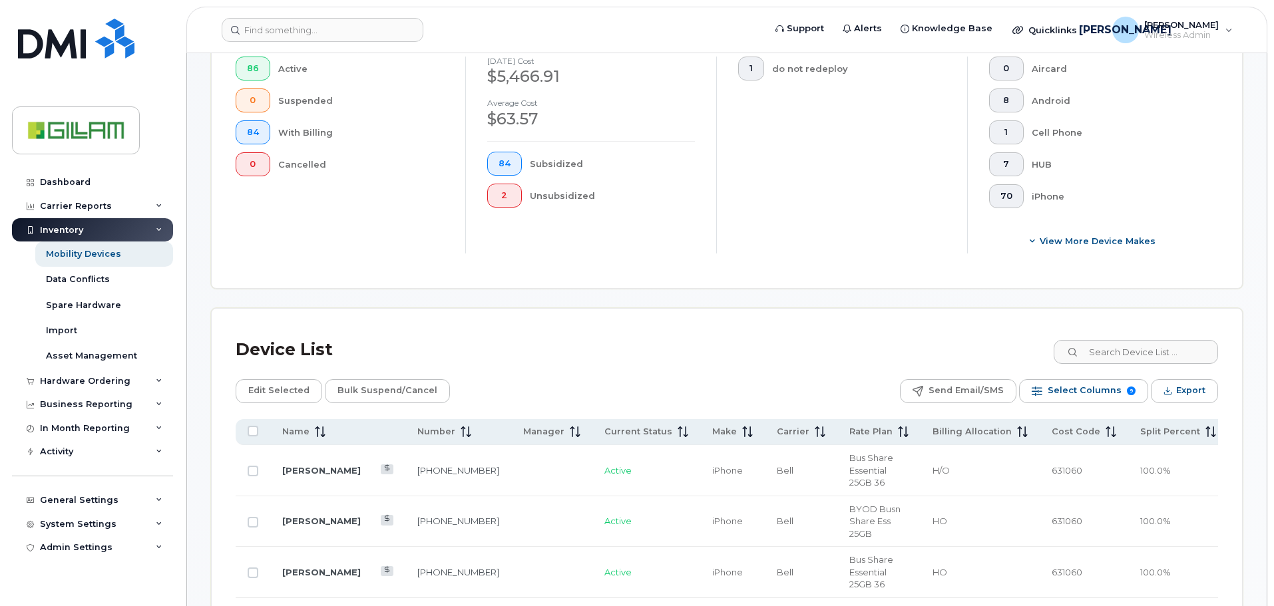
scroll to position [575, 0]
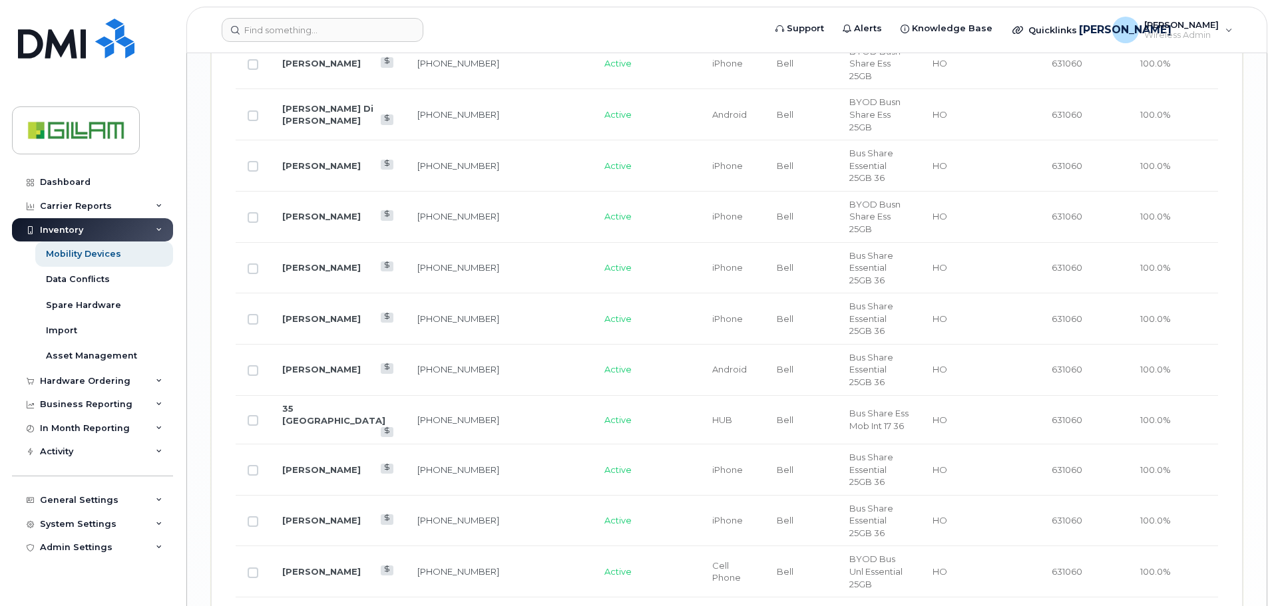
scroll to position [2240, 0]
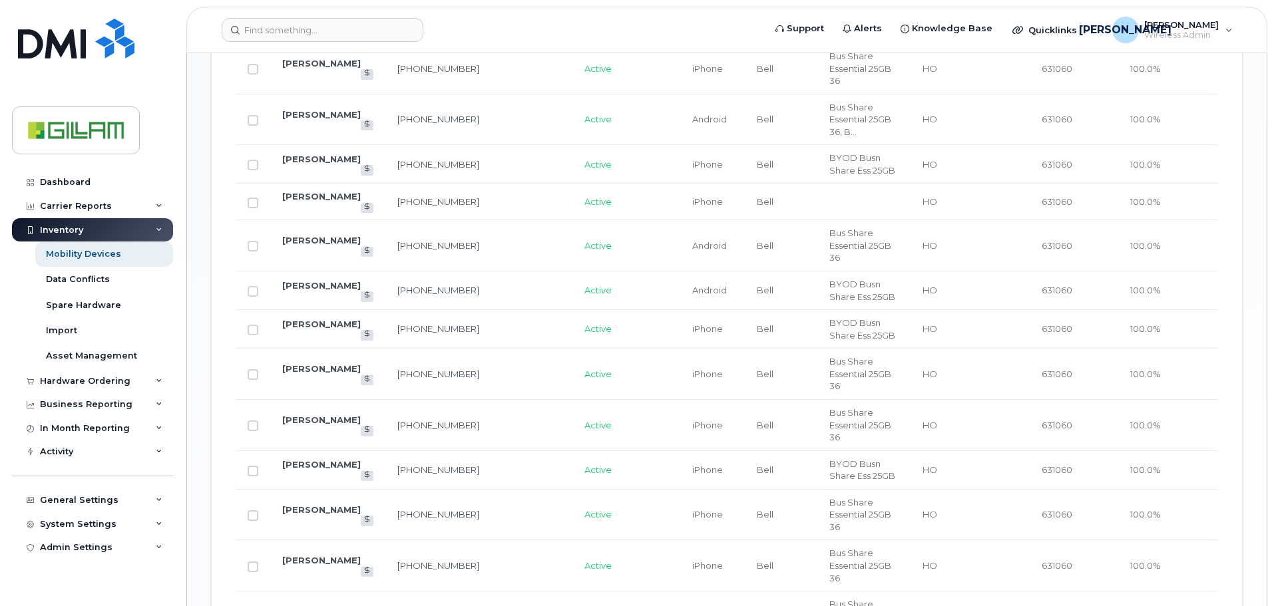
scroll to position [1710, 0]
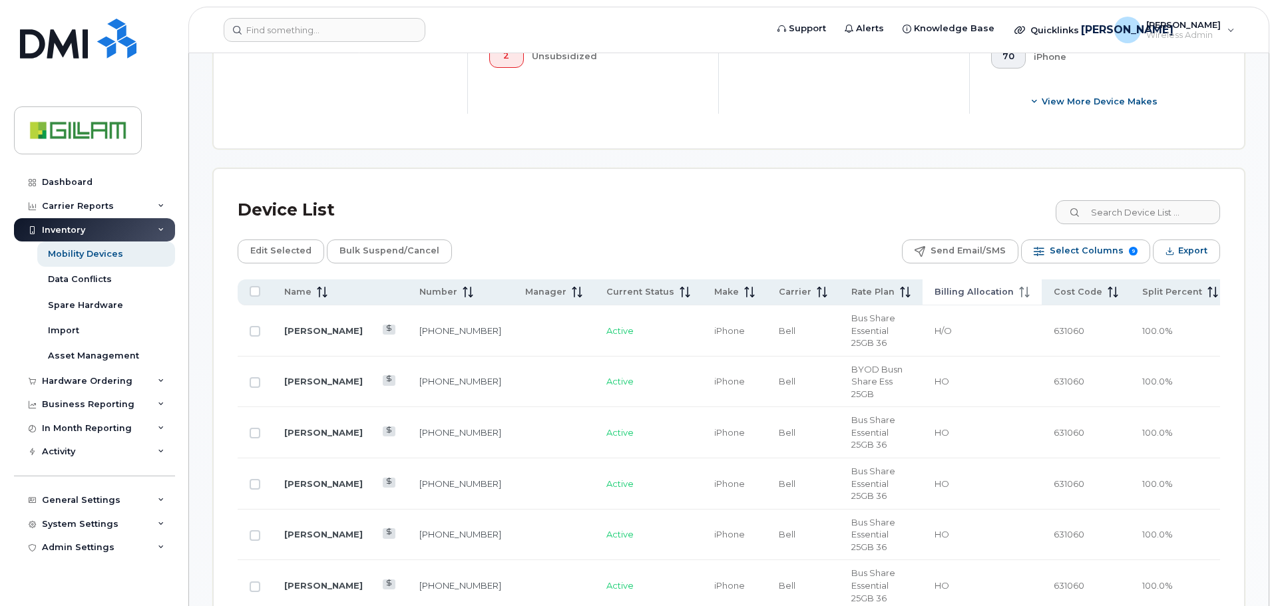
scroll to position [510, 0]
click at [1176, 250] on span "Export" at bounding box center [1190, 250] width 29 height 20
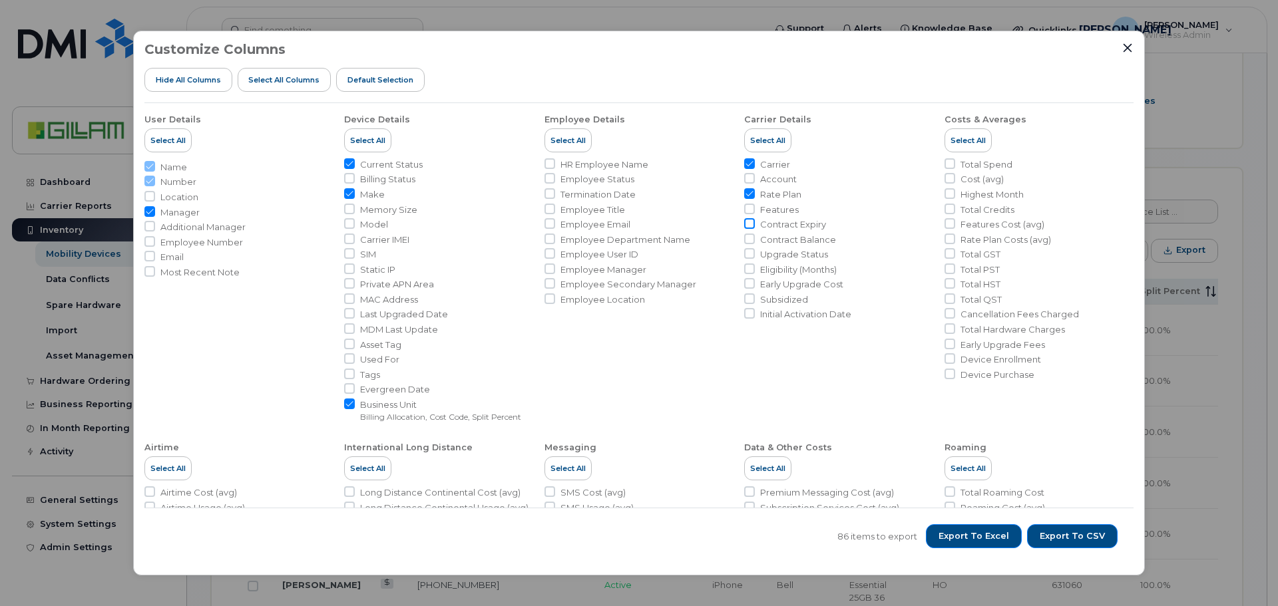
click at [747, 226] on input "Contract Expiry" at bounding box center [749, 223] width 11 height 11
checkbox input "true"
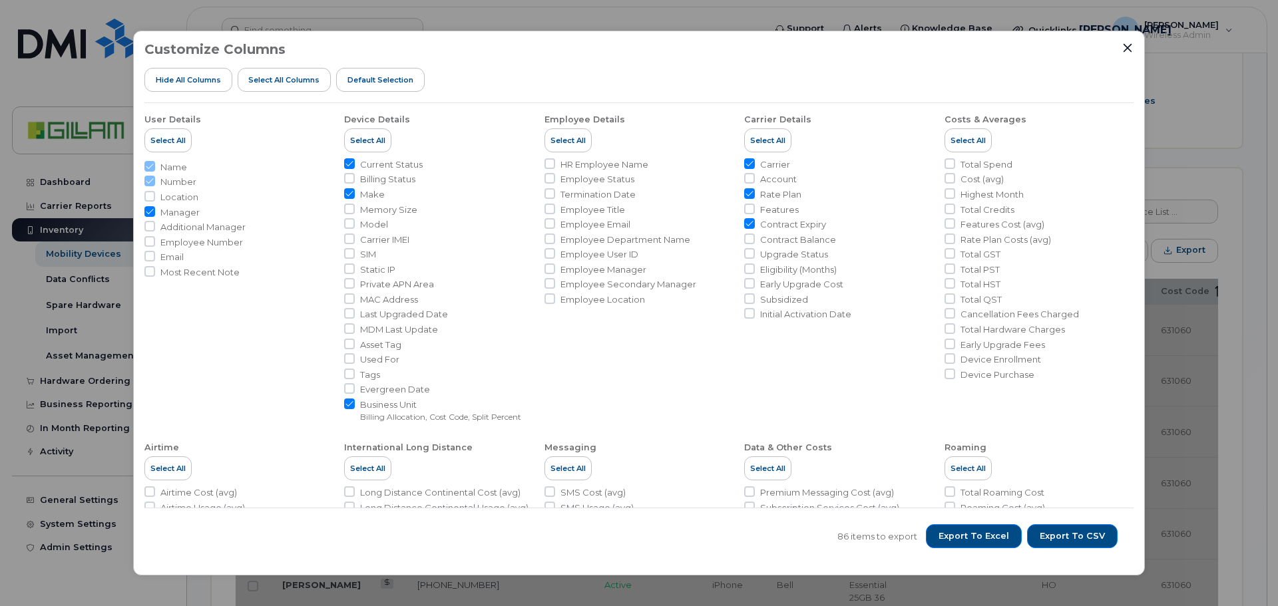
drag, startPoint x: 747, startPoint y: 241, endPoint x: 777, endPoint y: 289, distance: 56.7
click at [747, 242] on input "Contract Balance" at bounding box center [749, 239] width 11 height 11
checkbox input "true"
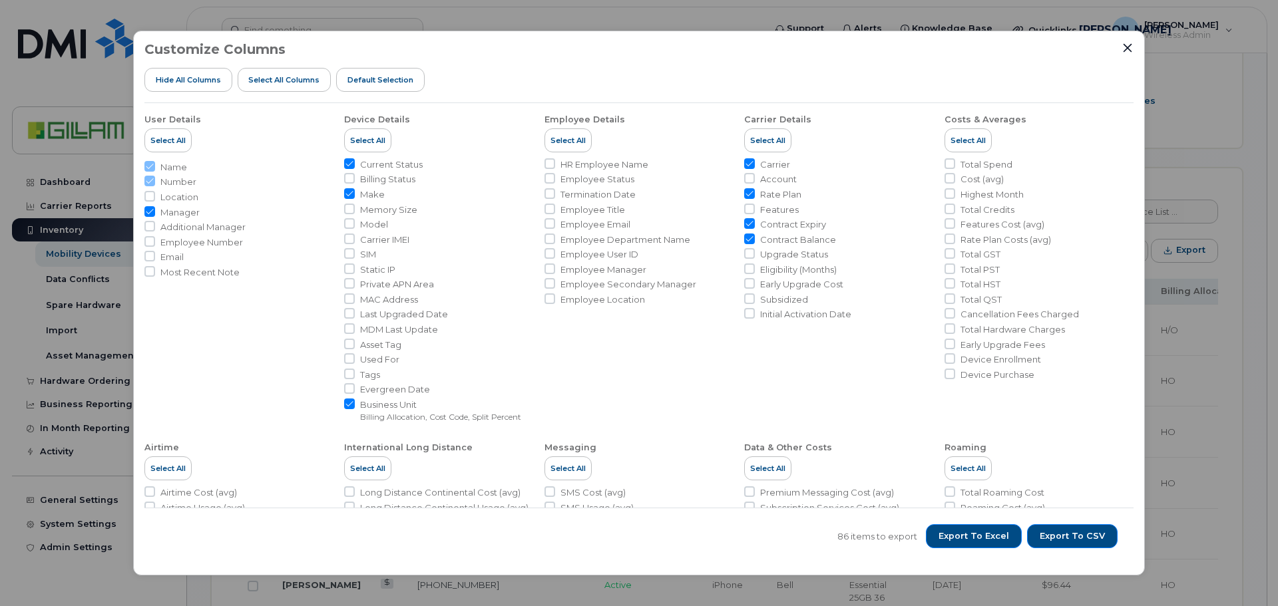
click at [349, 405] on input "Business Unit Billing Allocation, Cost Code, Split Percent" at bounding box center [349, 404] width 11 height 11
checkbox input "false"
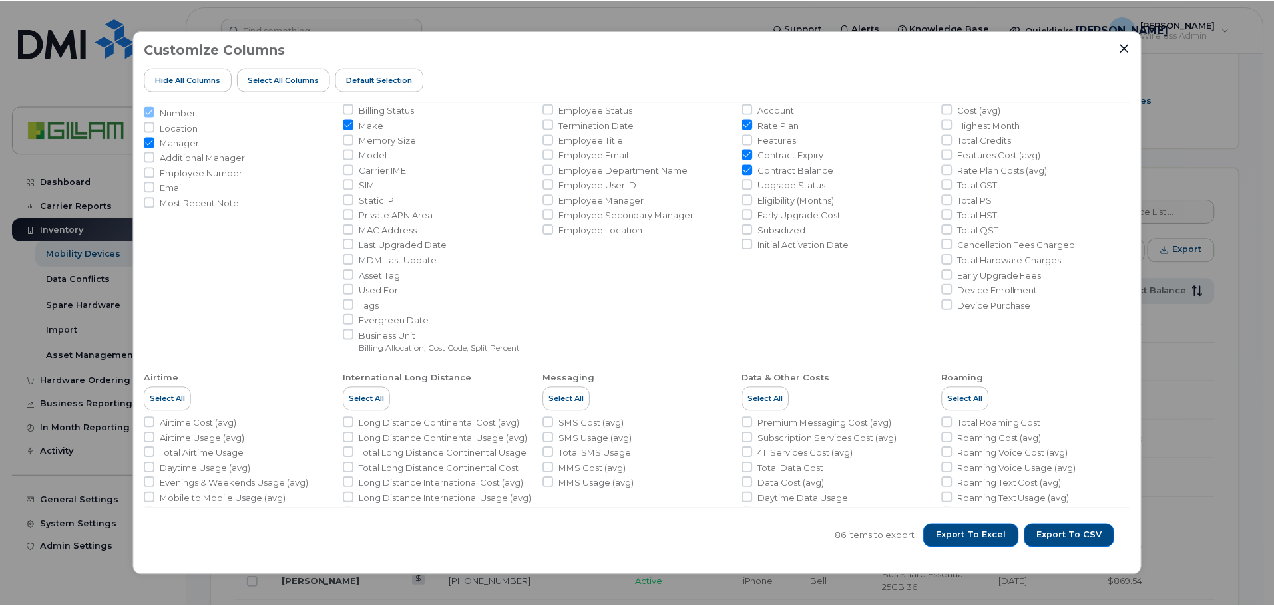
scroll to position [203, 0]
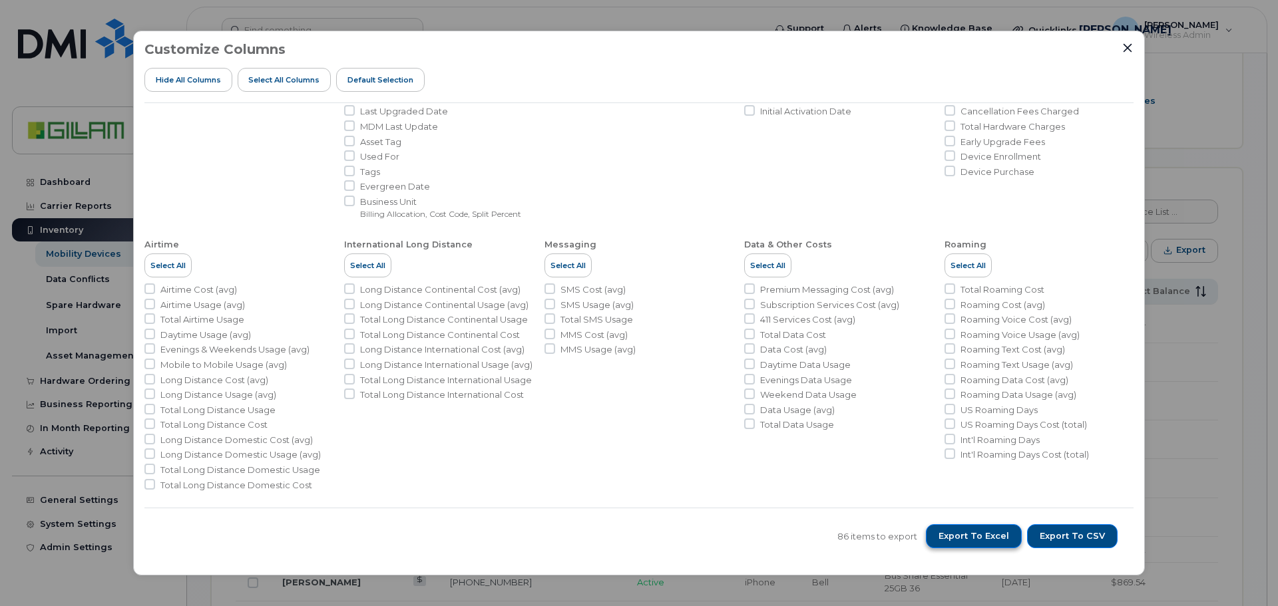
click at [968, 532] on span "Export to Excel" at bounding box center [973, 536] width 71 height 12
click at [1128, 44] on icon "Close" at bounding box center [1127, 48] width 11 height 11
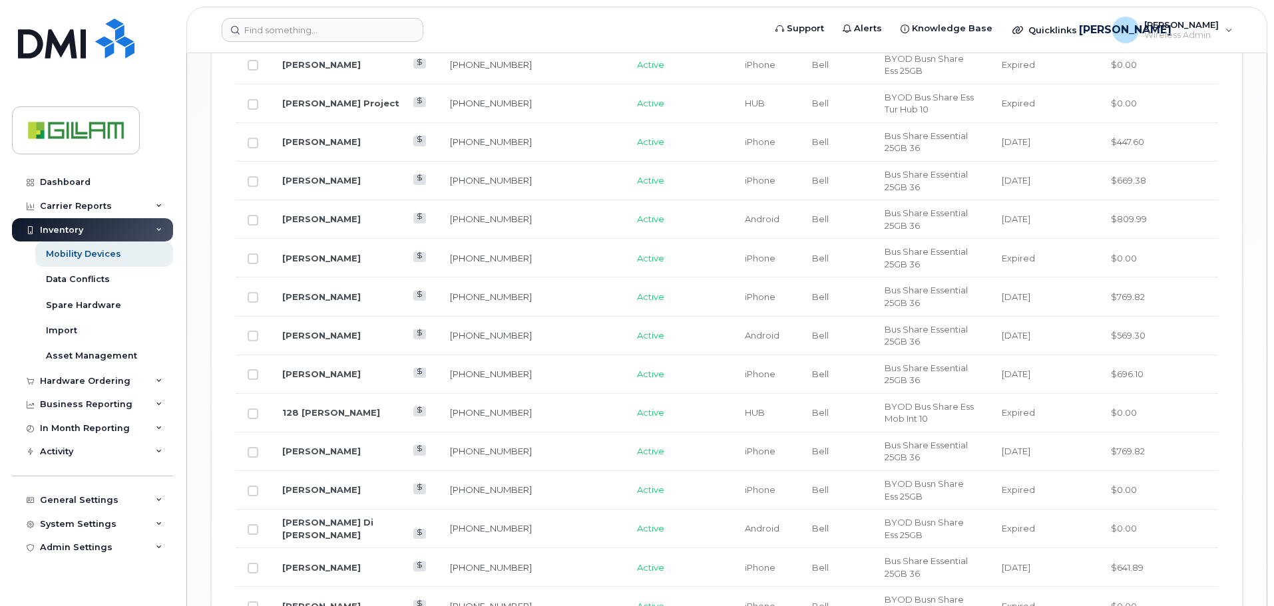
scroll to position [1647, 0]
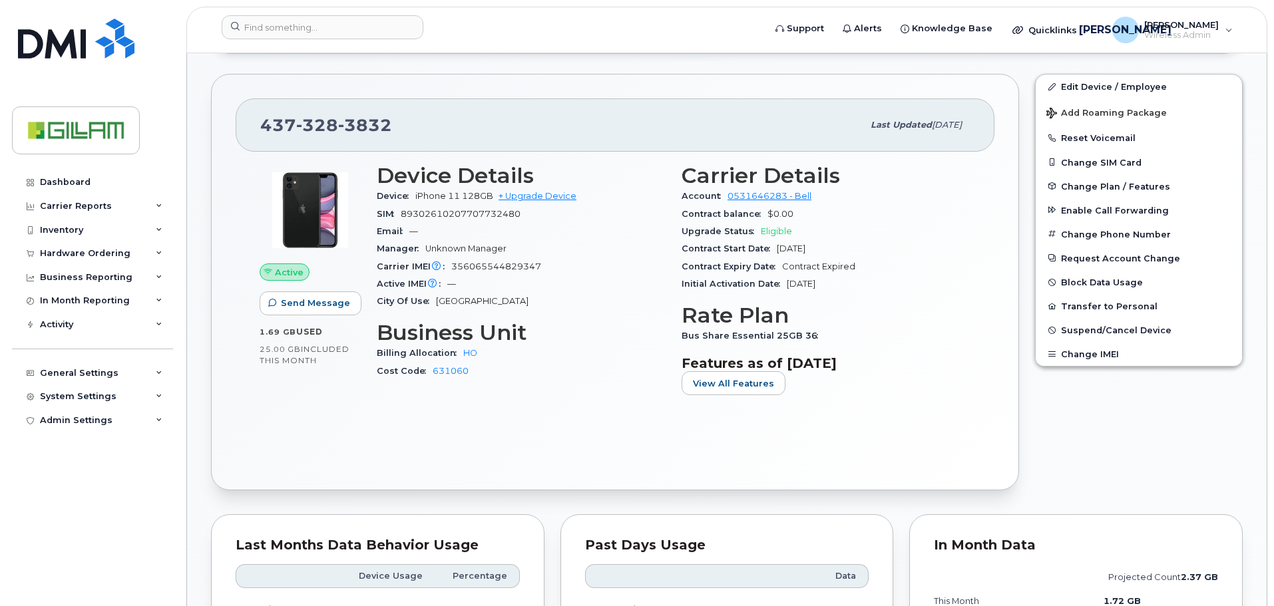
scroll to position [399, 0]
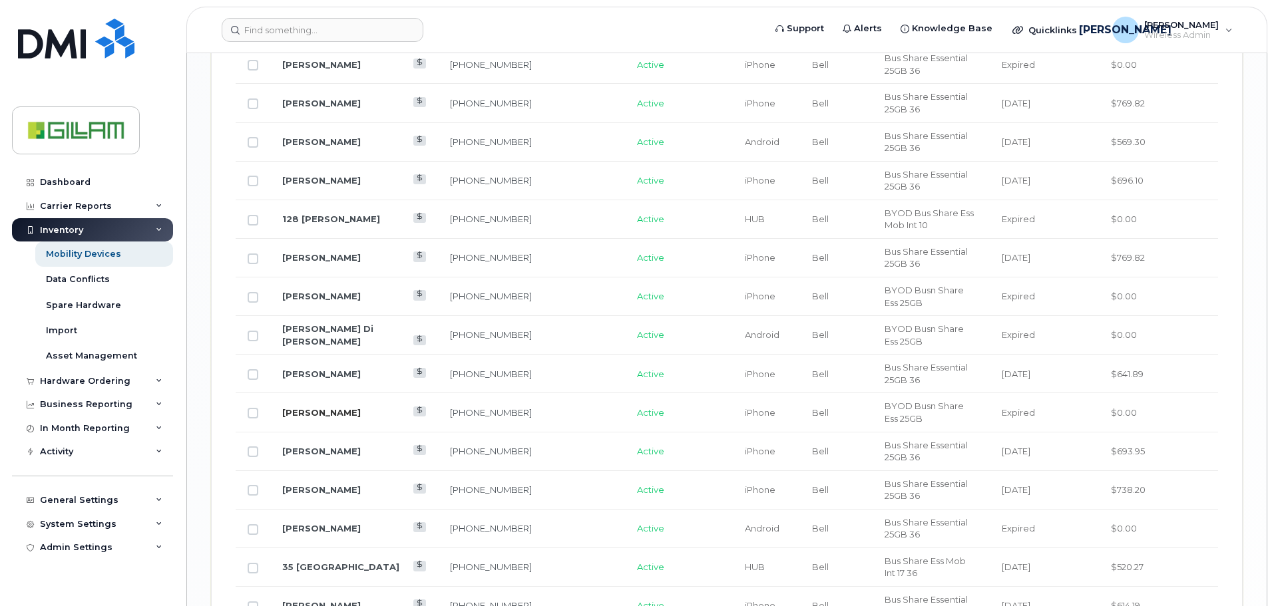
scroll to position [1647, 0]
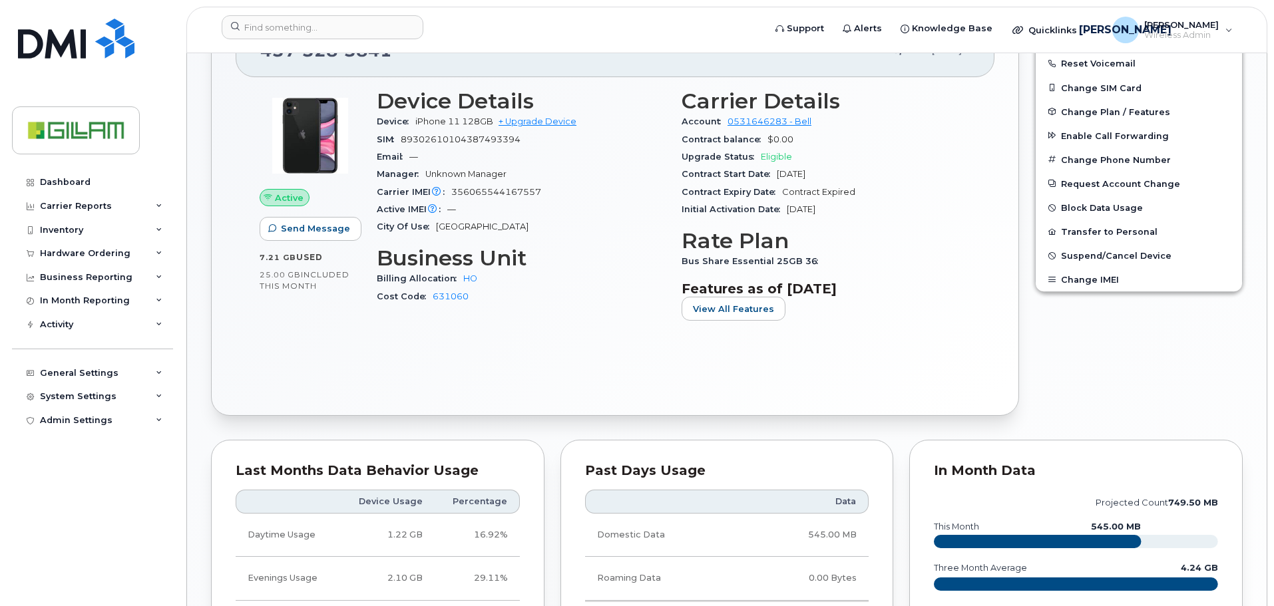
scroll to position [466, 0]
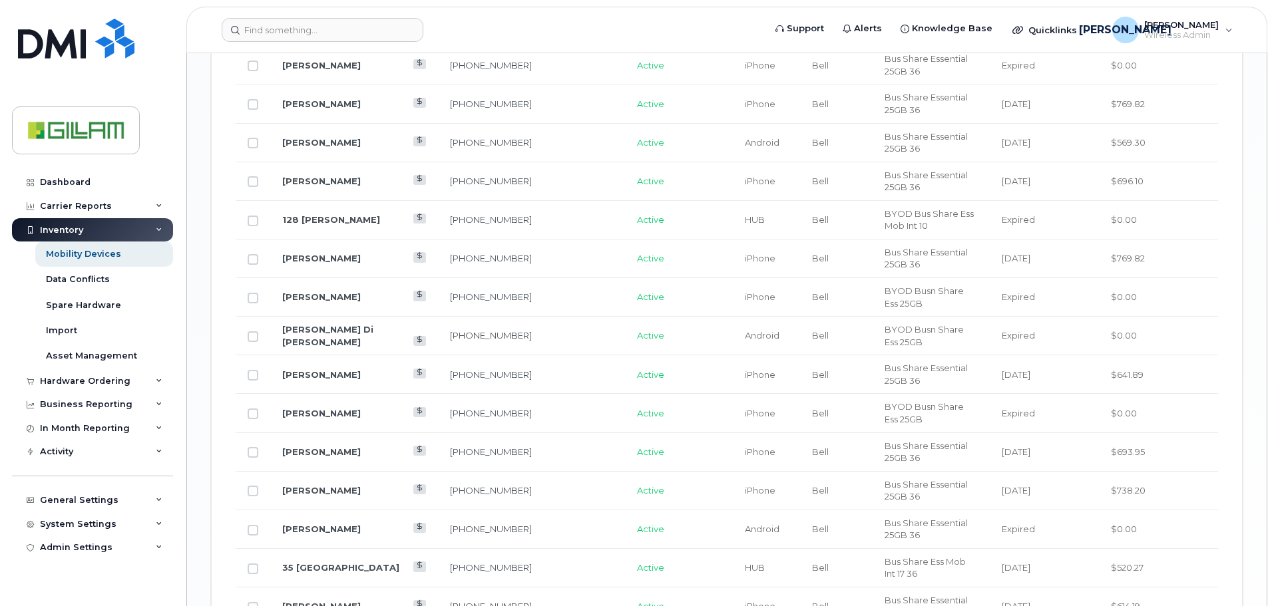
scroll to position [1647, 0]
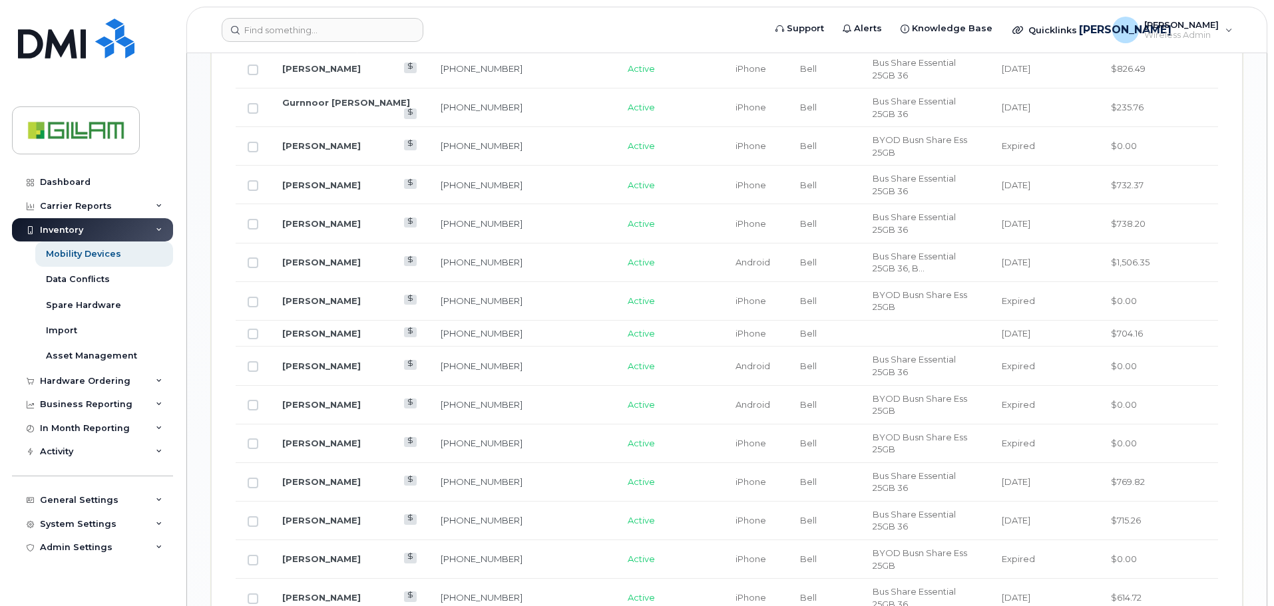
scroll to position [1079, 0]
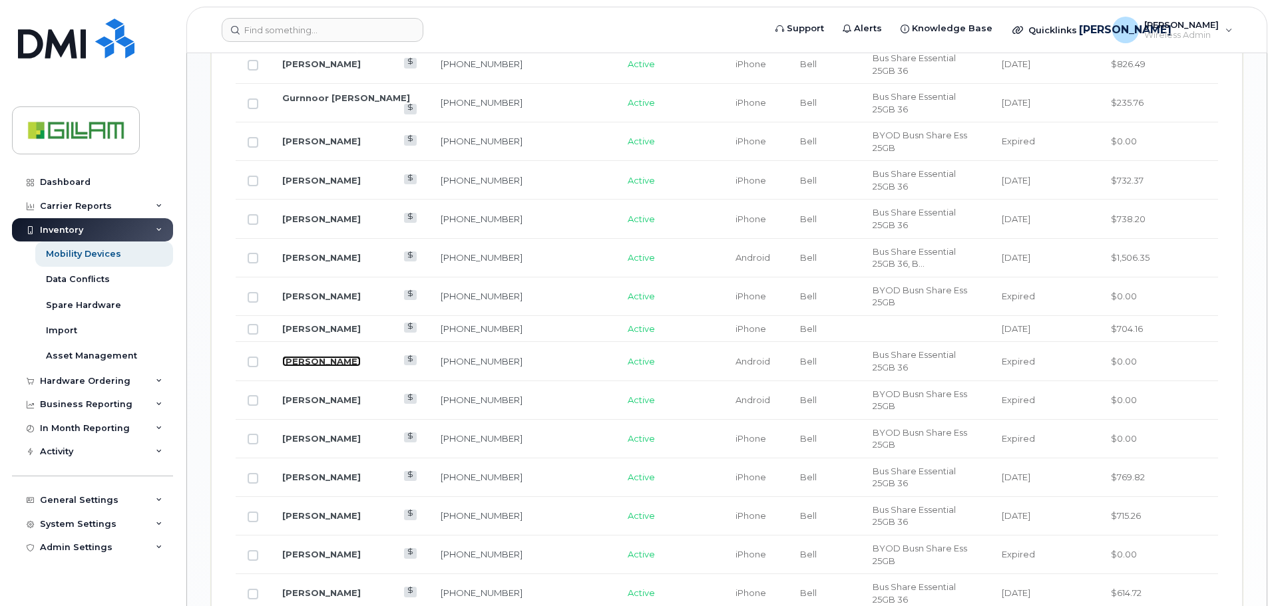
click at [298, 356] on link "[PERSON_NAME]" at bounding box center [321, 361] width 79 height 11
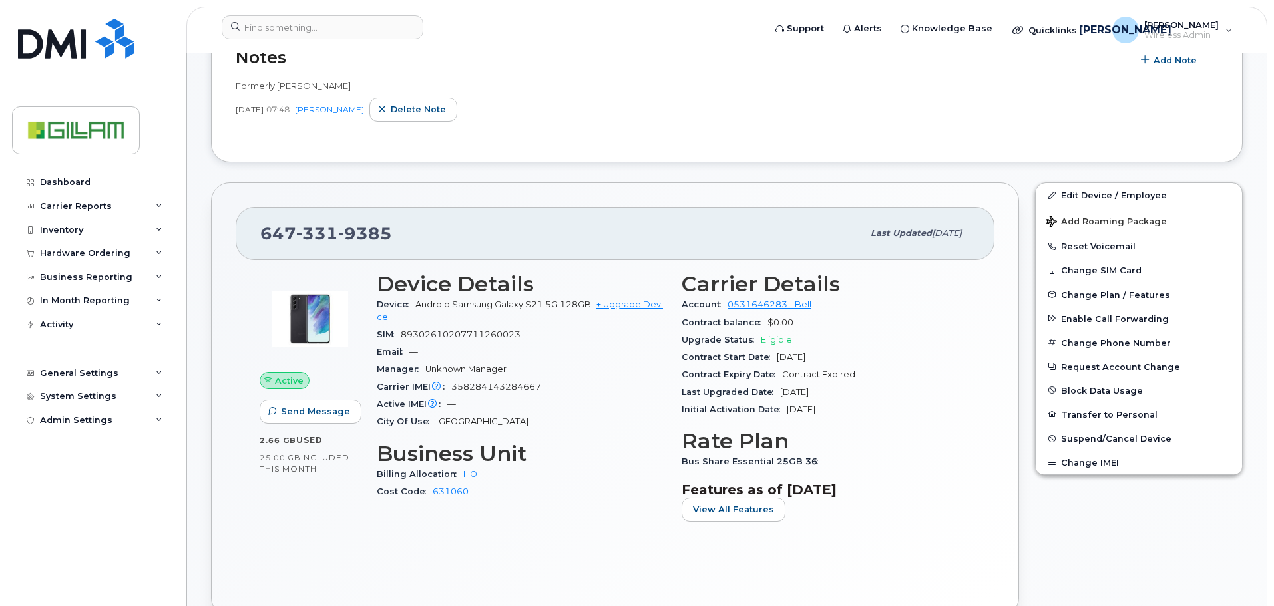
scroll to position [399, 0]
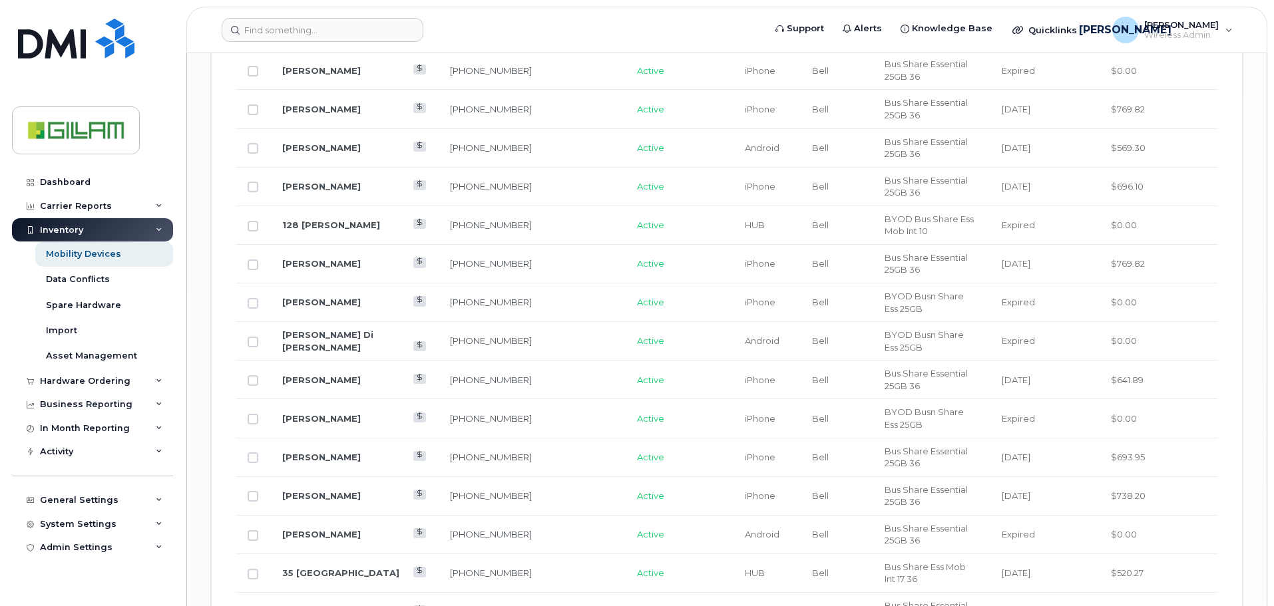
scroll to position [1647, 0]
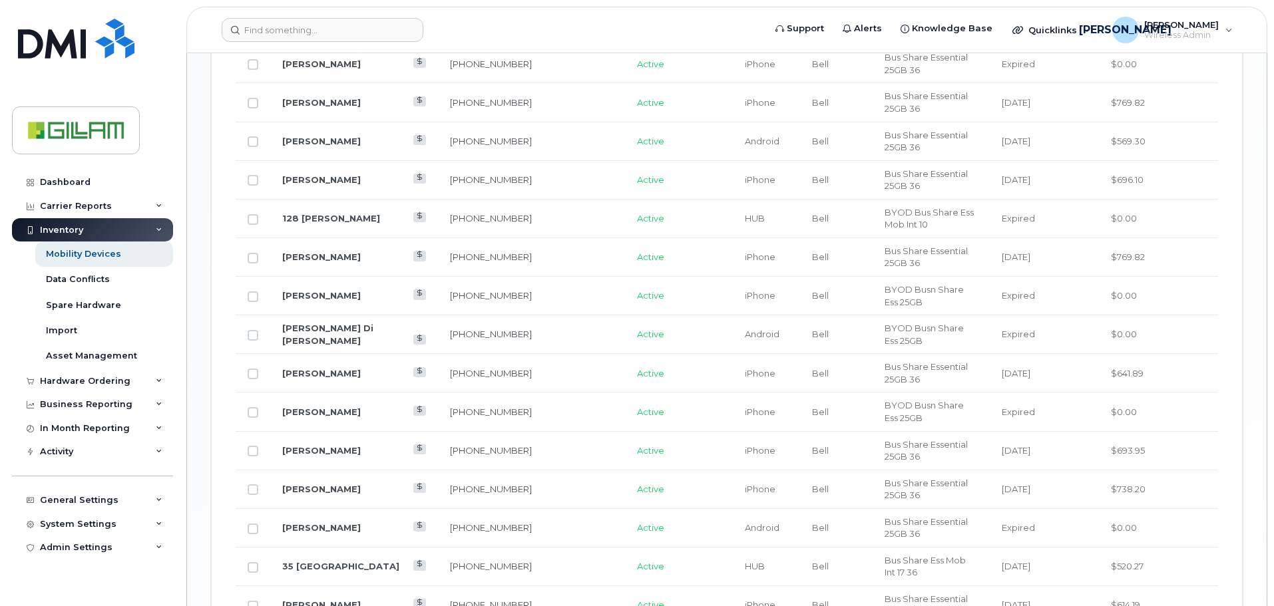
drag, startPoint x: 1175, startPoint y: 510, endPoint x: 1093, endPoint y: 527, distance: 84.2
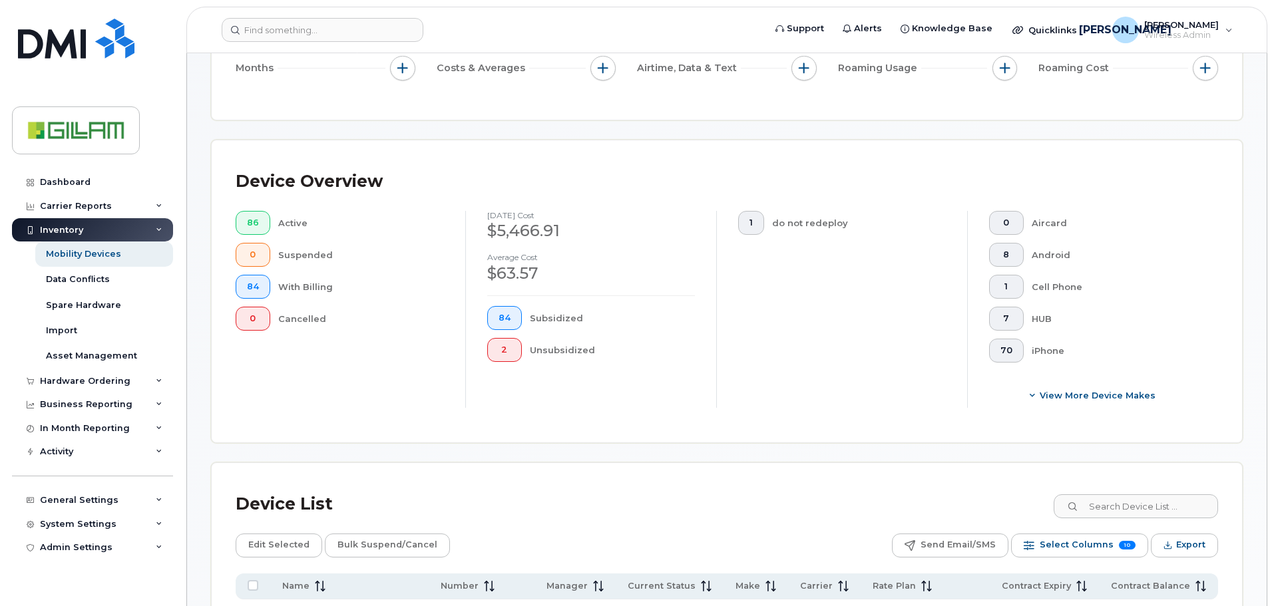
scroll to position [532, 0]
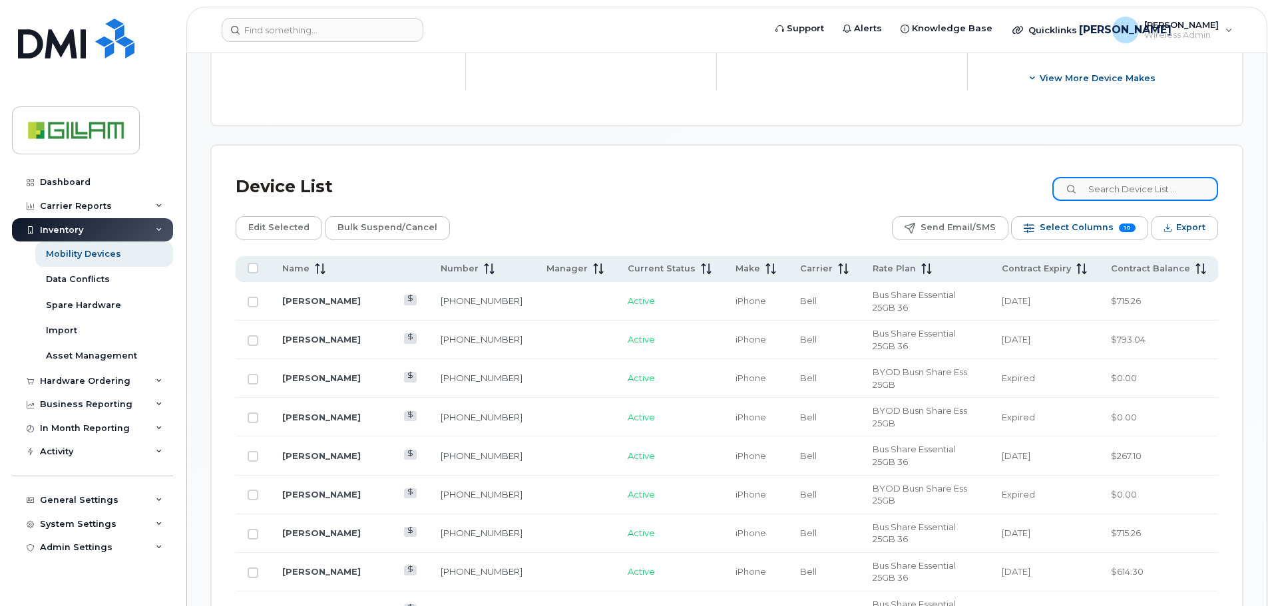
click at [1128, 188] on input at bounding box center [1135, 189] width 166 height 24
type input "scott"
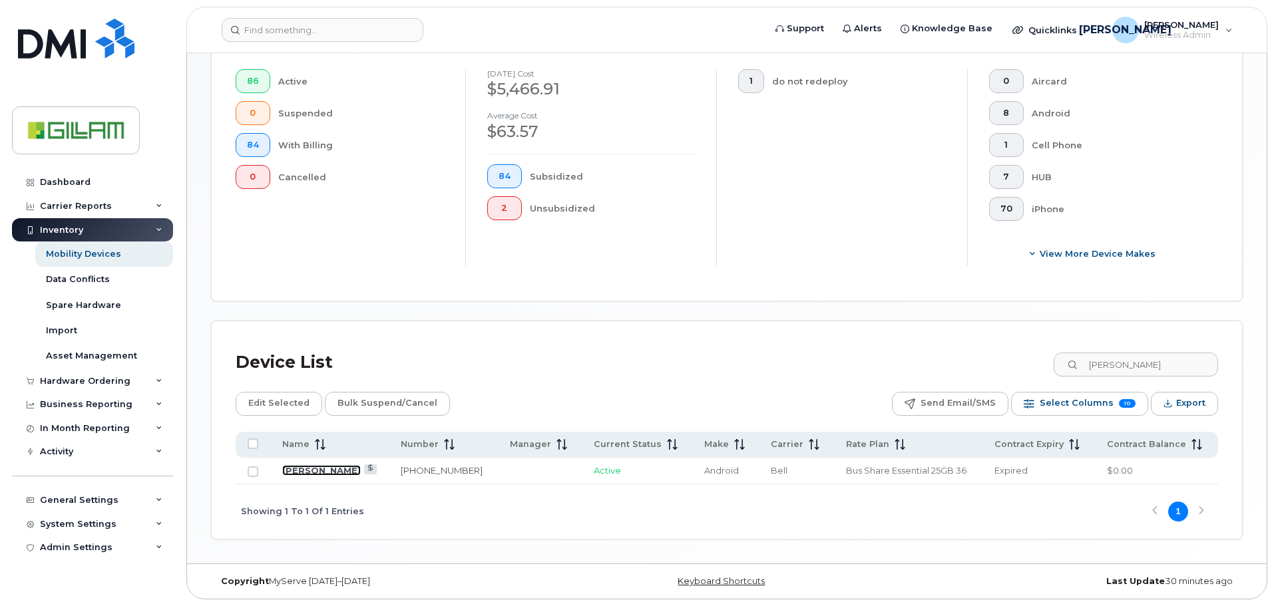
drag, startPoint x: 307, startPoint y: 470, endPoint x: 414, endPoint y: 488, distance: 108.6
click at [307, 471] on link "[PERSON_NAME]" at bounding box center [321, 470] width 79 height 11
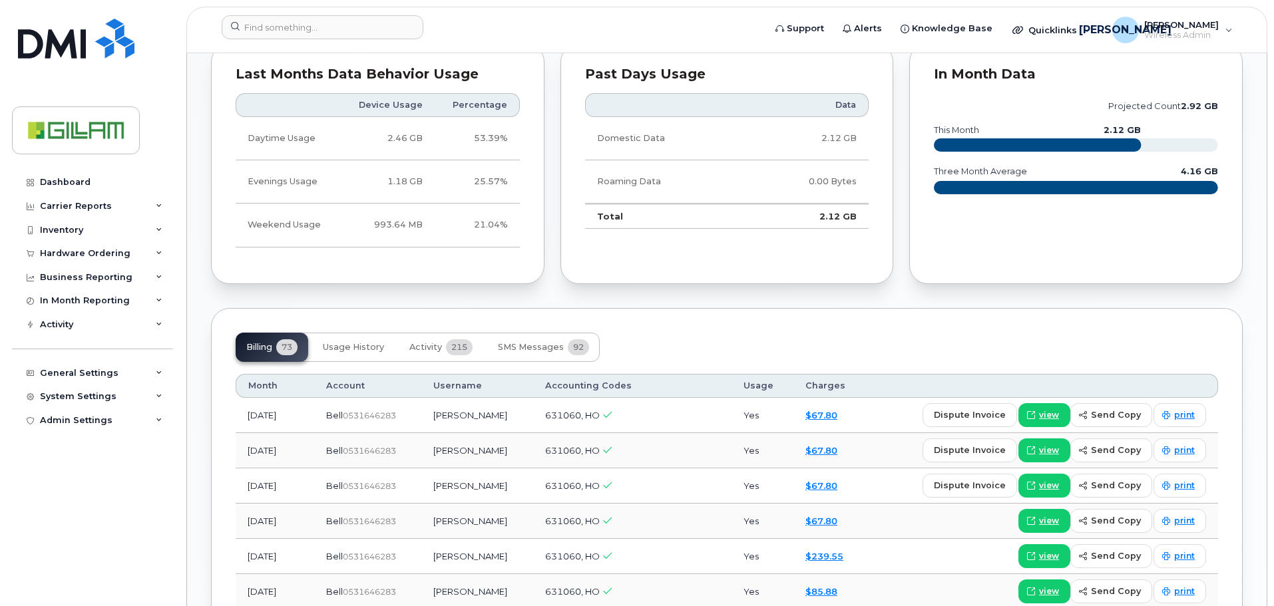
scroll to position [732, 0]
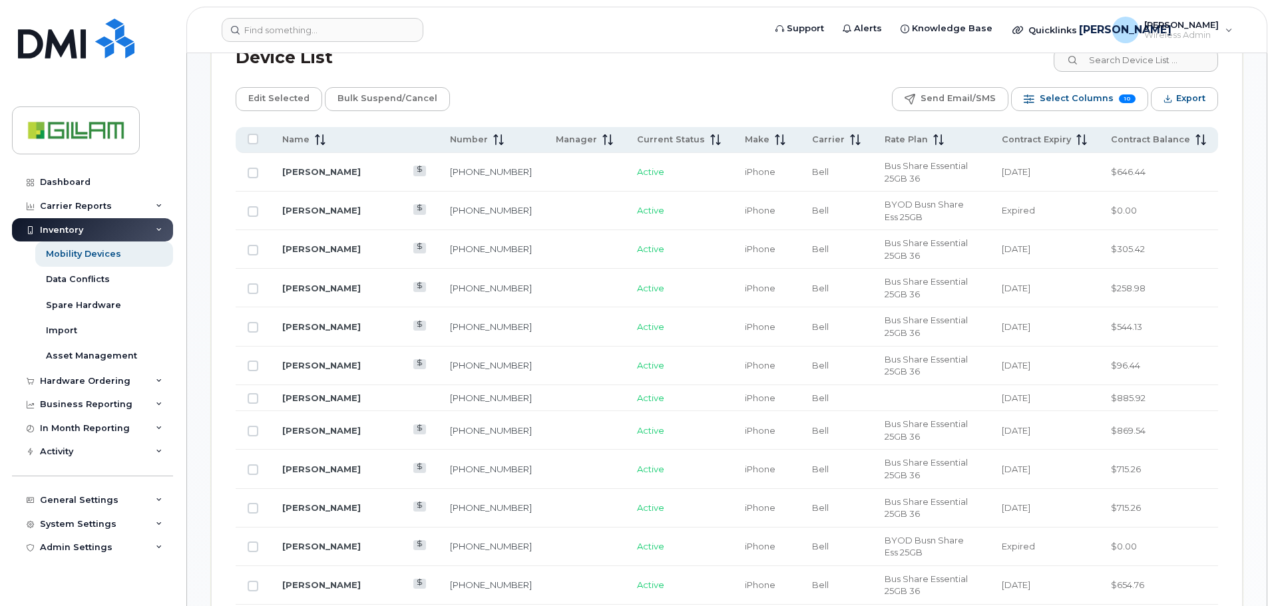
scroll to position [665, 0]
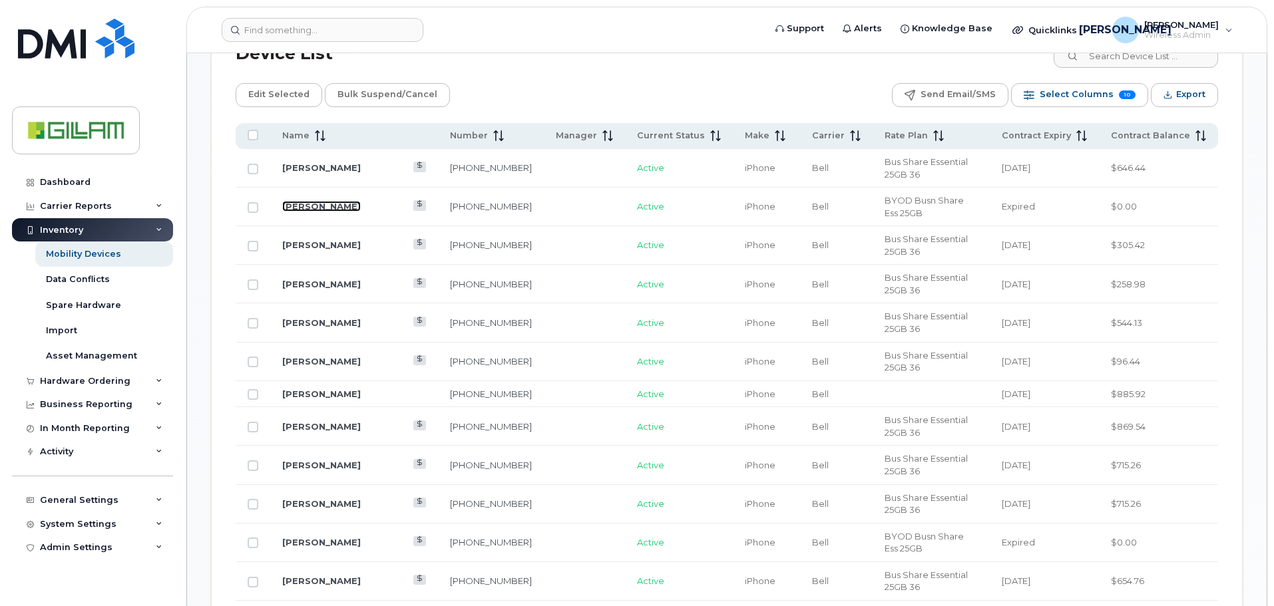
drag, startPoint x: 319, startPoint y: 190, endPoint x: 375, endPoint y: 202, distance: 57.2
click at [319, 201] on link "[PERSON_NAME]" at bounding box center [321, 206] width 79 height 11
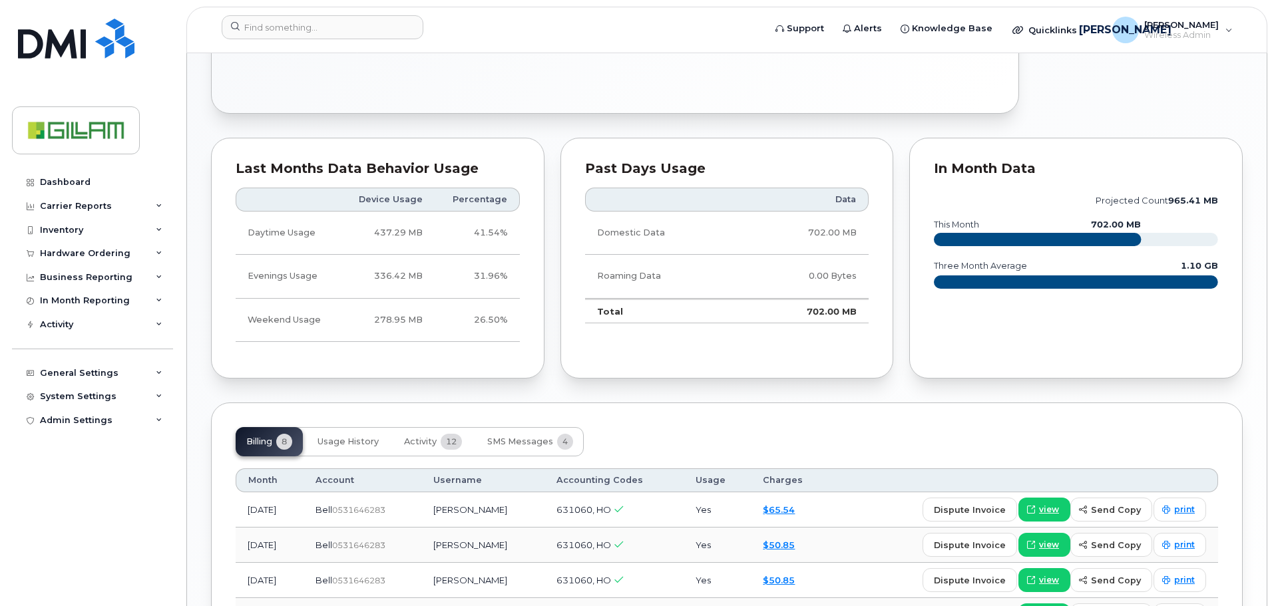
scroll to position [871, 0]
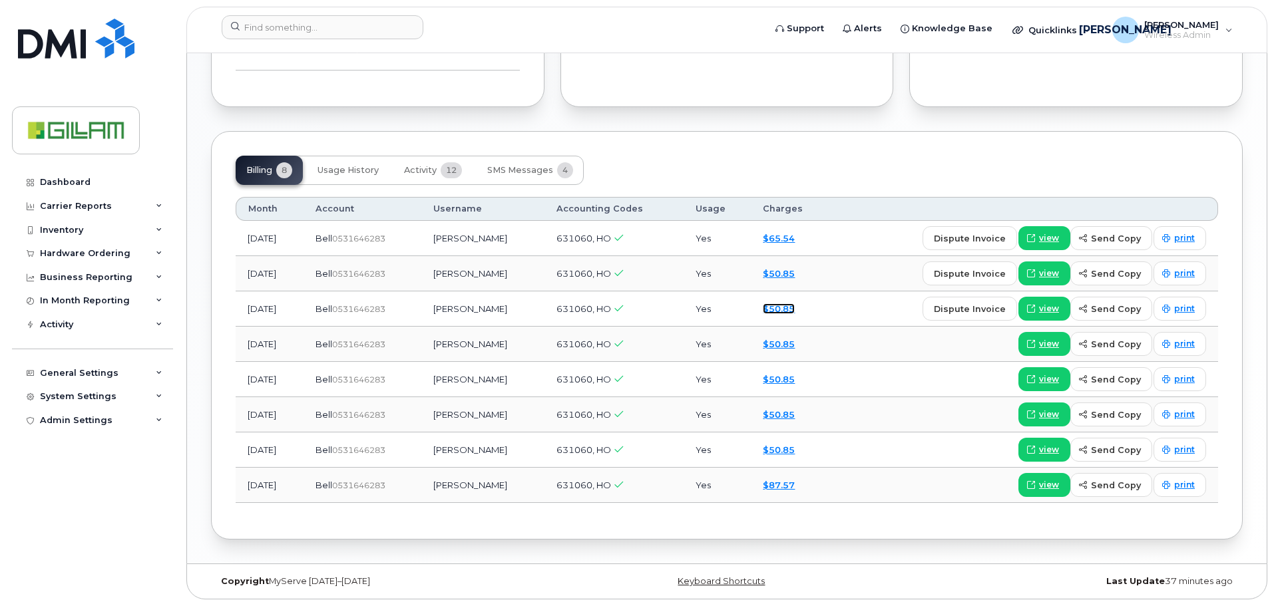
click at [781, 309] on link "$50.85" at bounding box center [779, 308] width 32 height 11
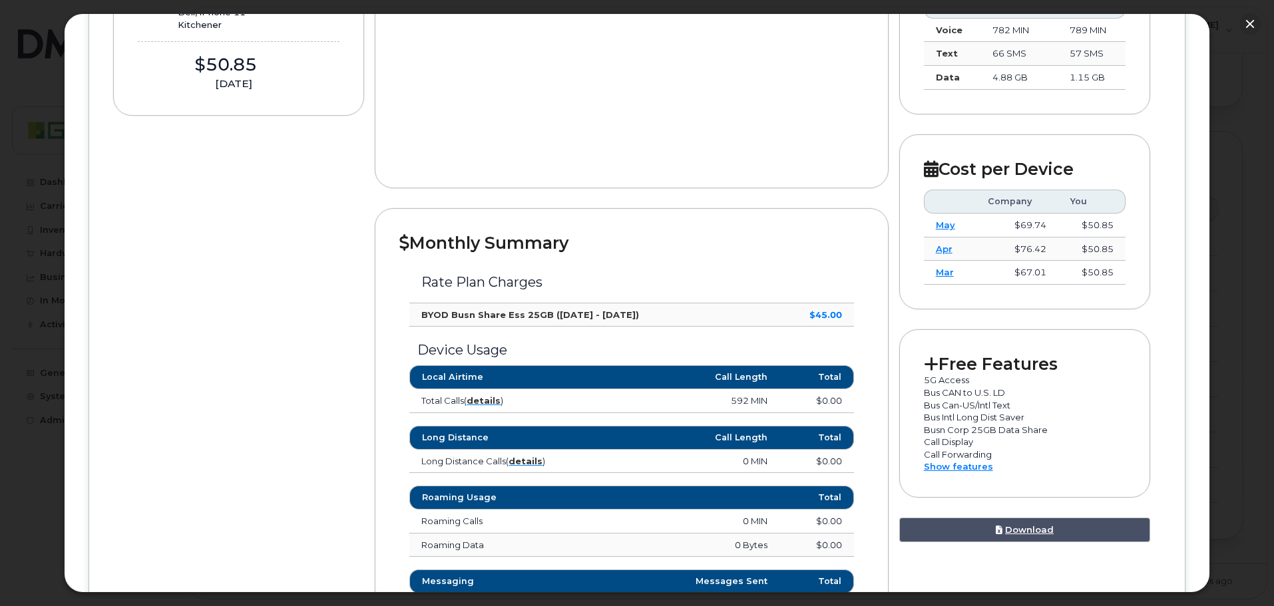
scroll to position [269, 0]
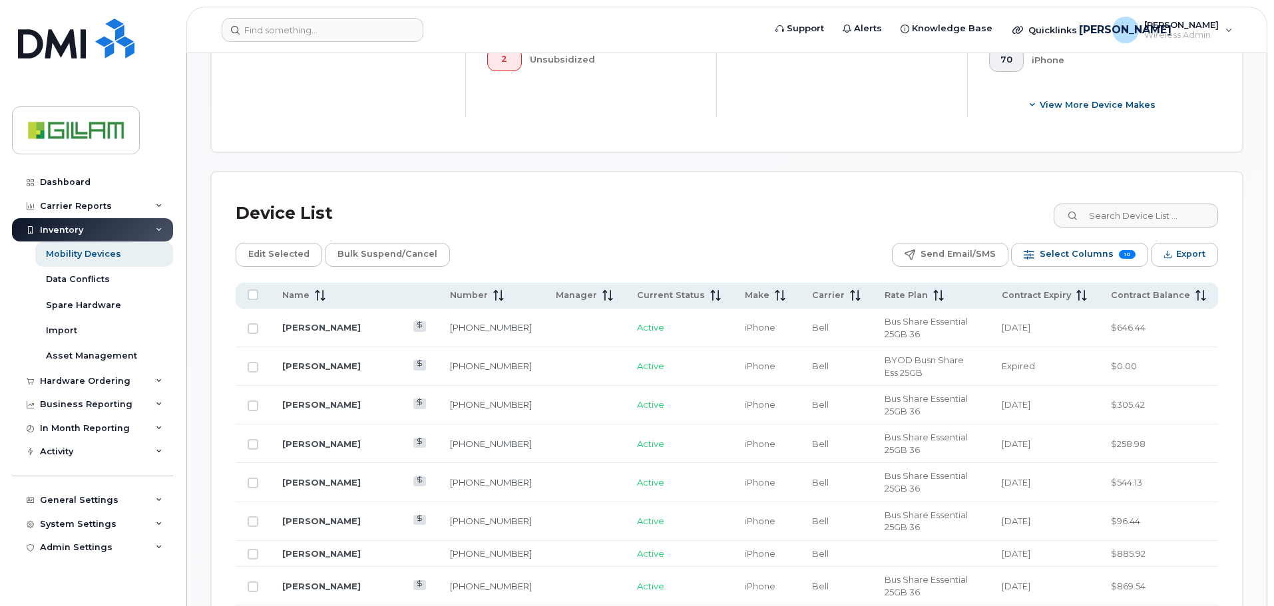
scroll to position [532, 0]
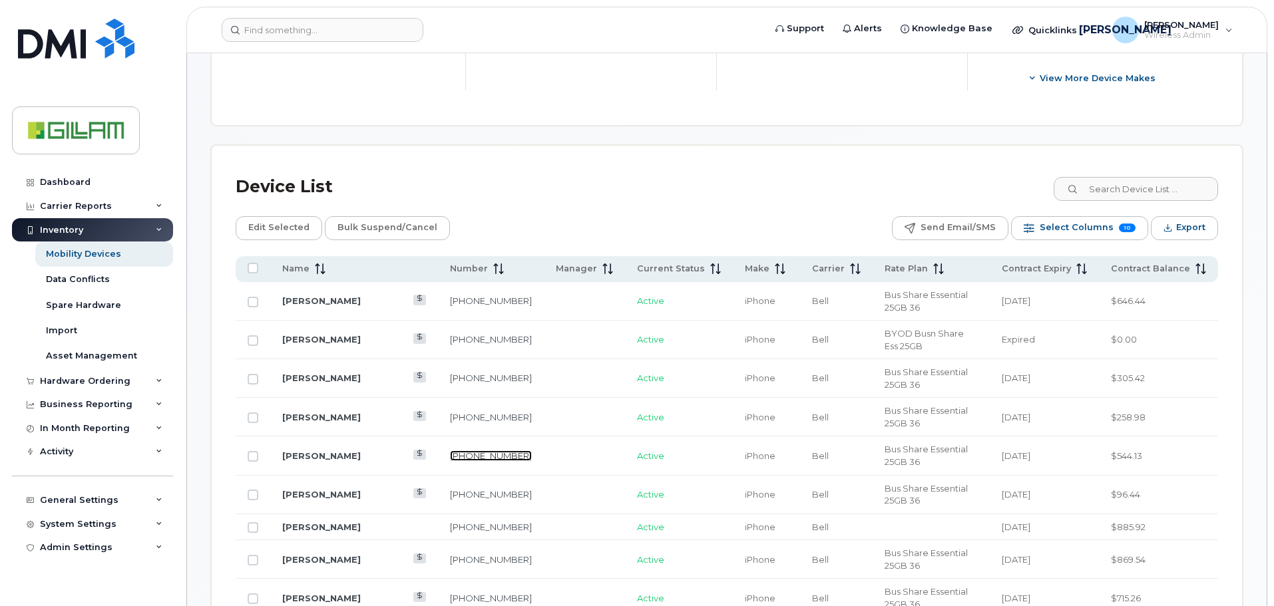
click at [450, 450] on link "[PHONE_NUMBER]" at bounding box center [491, 455] width 82 height 11
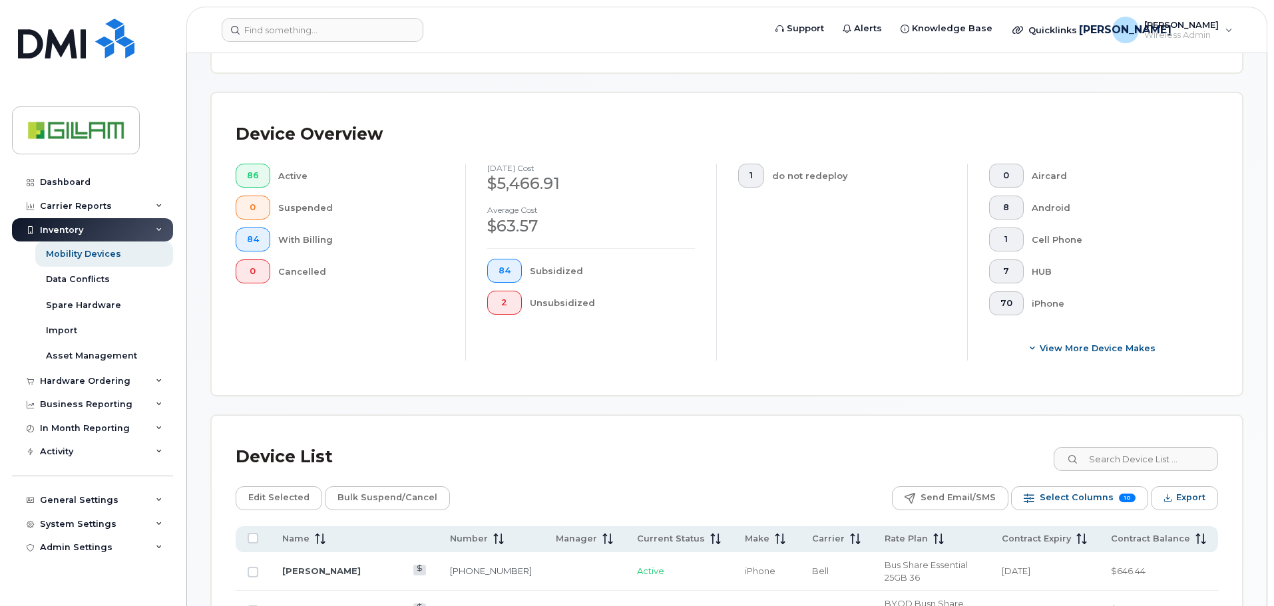
scroll to position [0, 0]
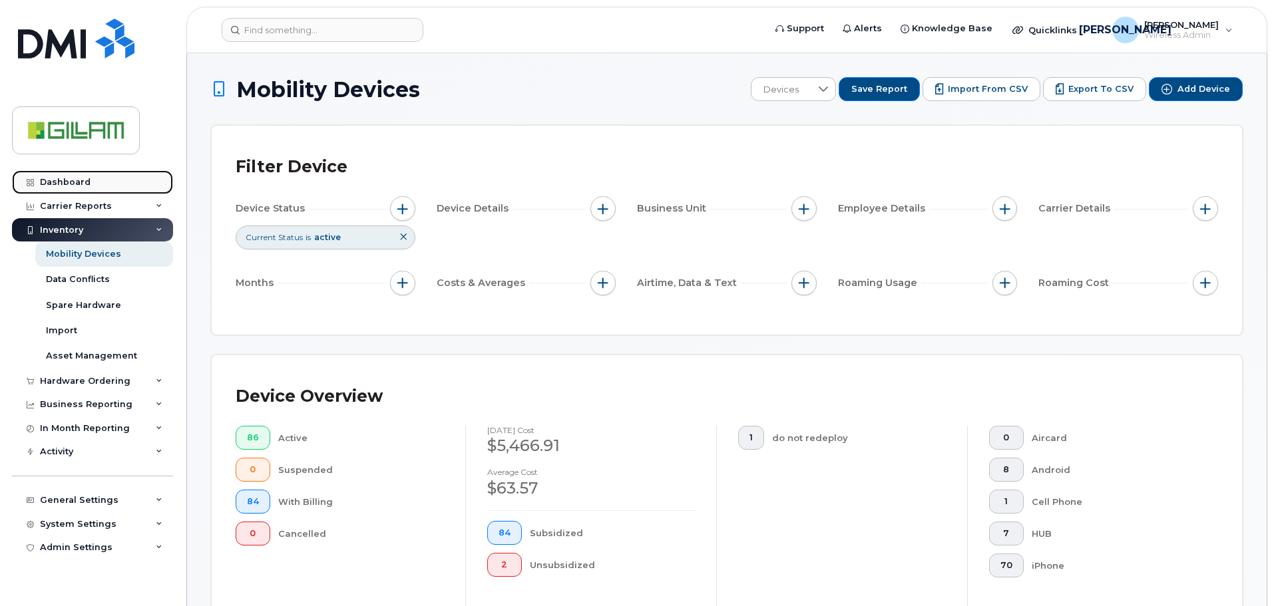
click at [71, 183] on div "Dashboard" at bounding box center [65, 182] width 51 height 11
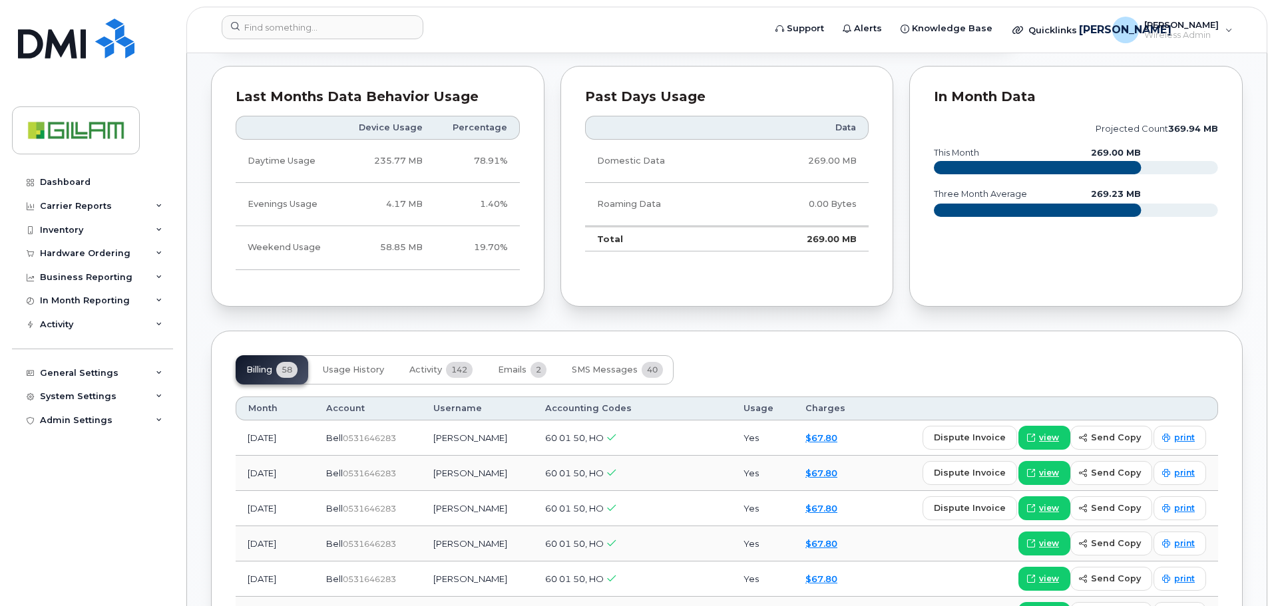
scroll to position [865, 0]
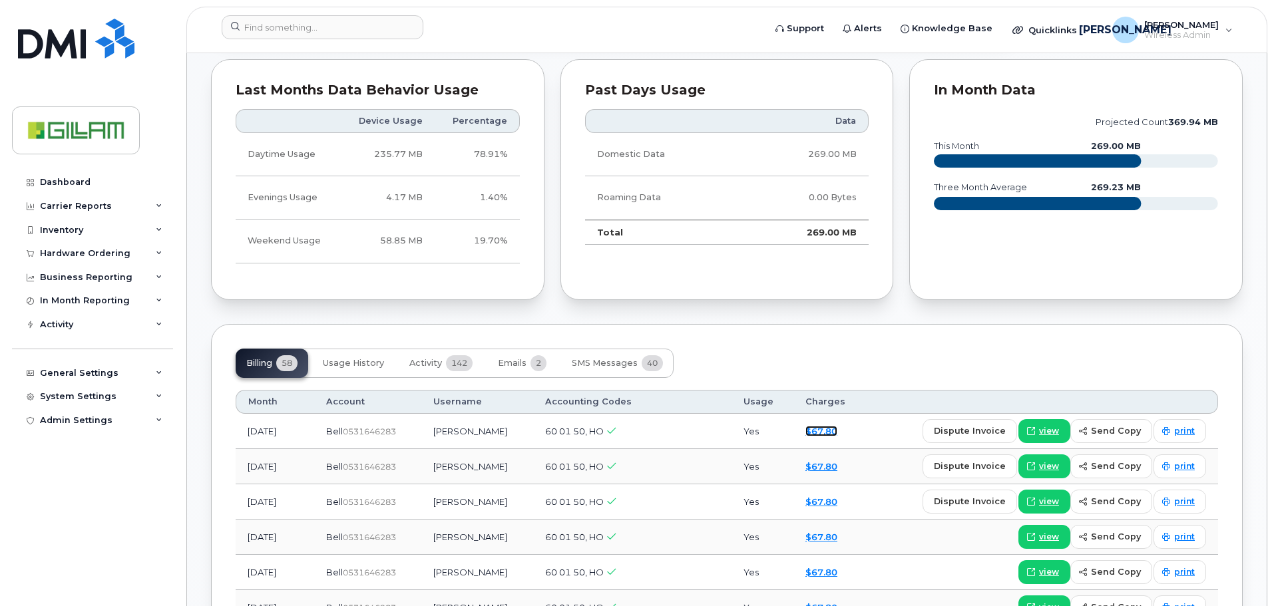
click at [831, 433] on link "$67.80" at bounding box center [821, 431] width 32 height 11
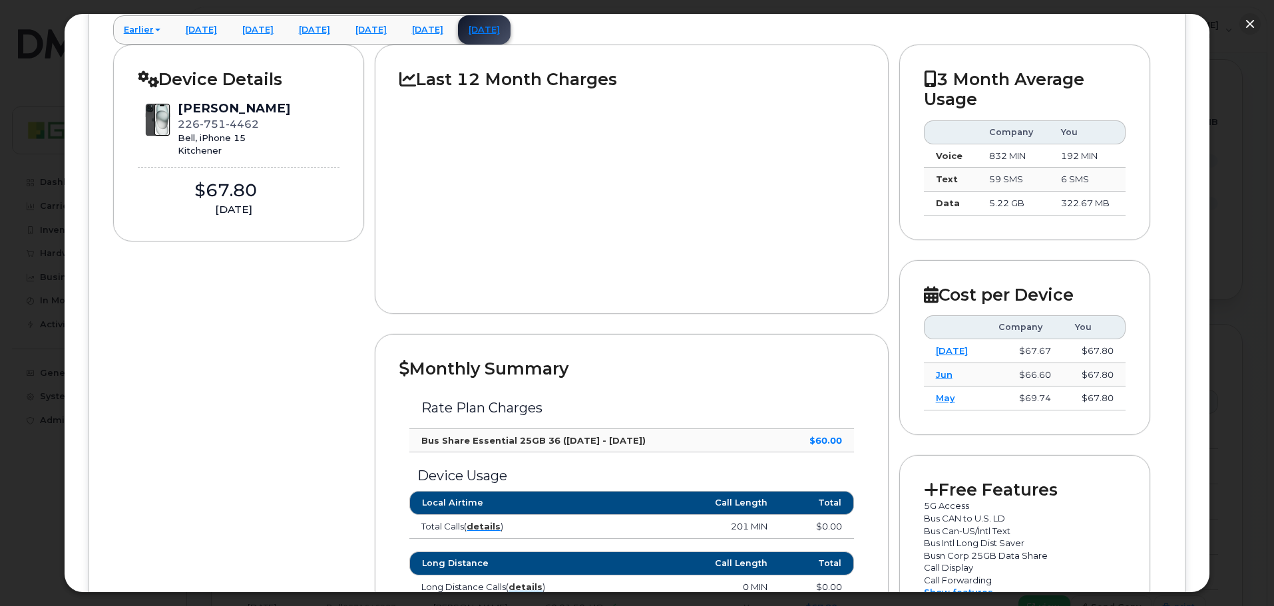
scroll to position [133, 0]
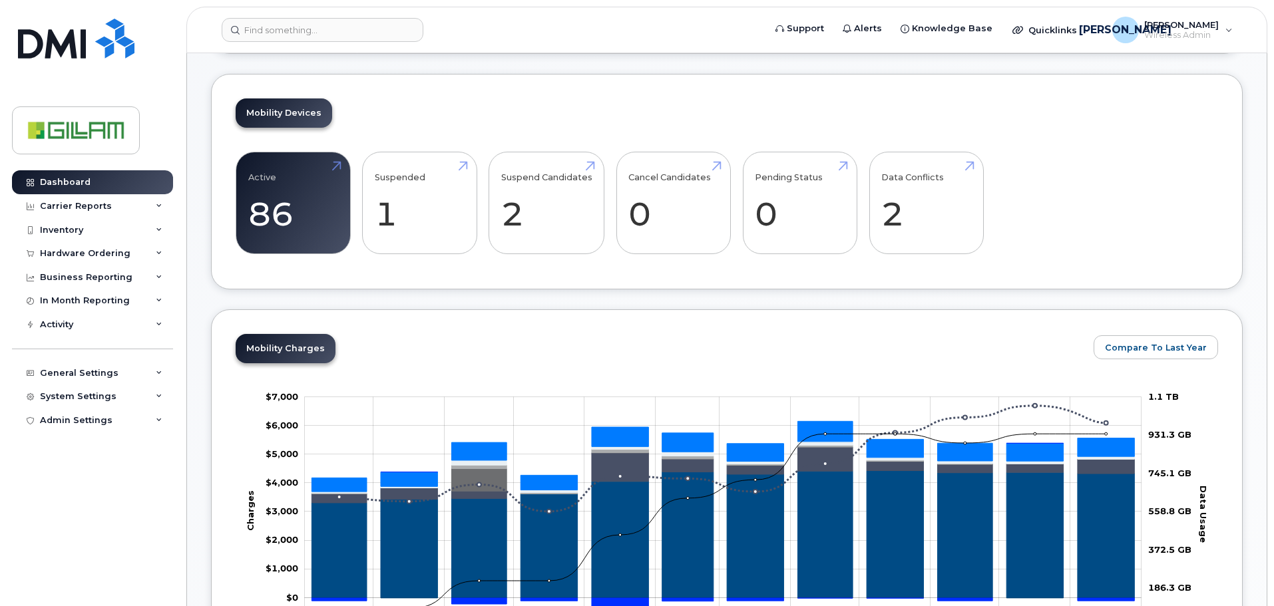
scroll to position [266, 0]
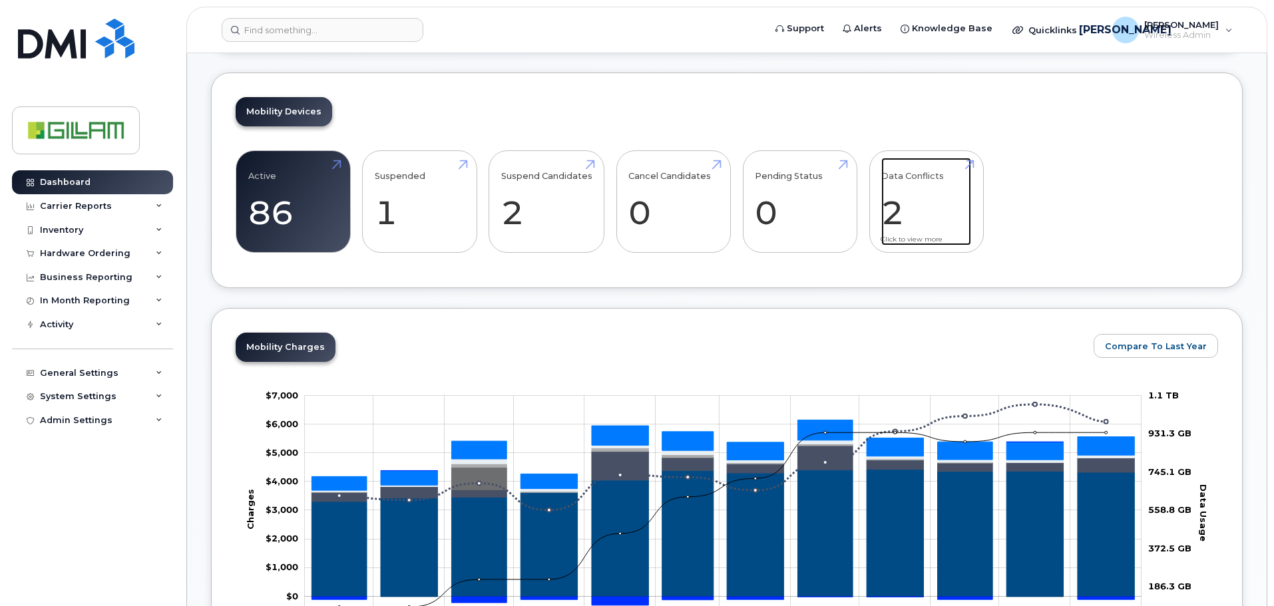
click at [904, 180] on link "Data Conflicts 2" at bounding box center [926, 202] width 90 height 88
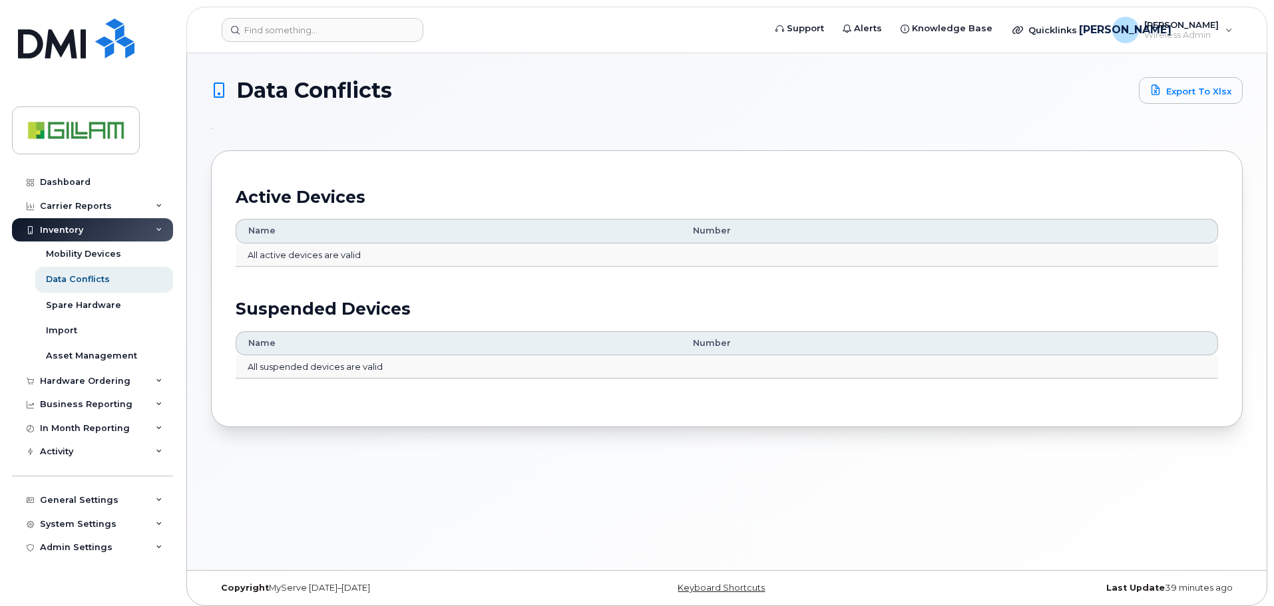
scroll to position [7, 0]
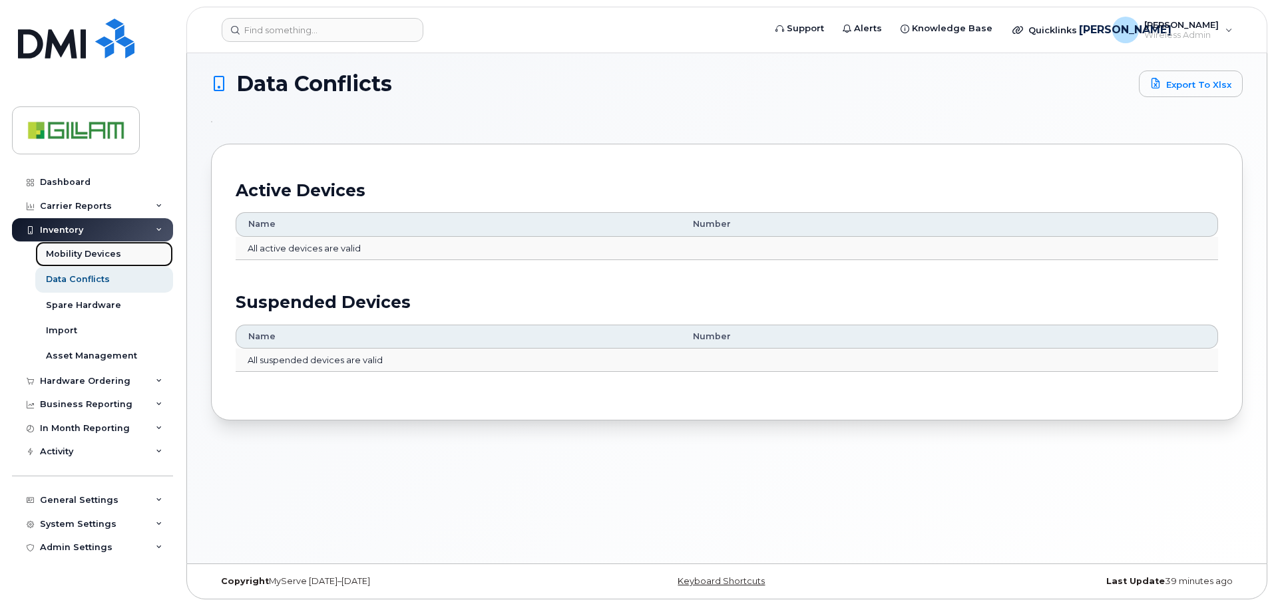
click at [97, 250] on div "Mobility Devices" at bounding box center [83, 254] width 75 height 12
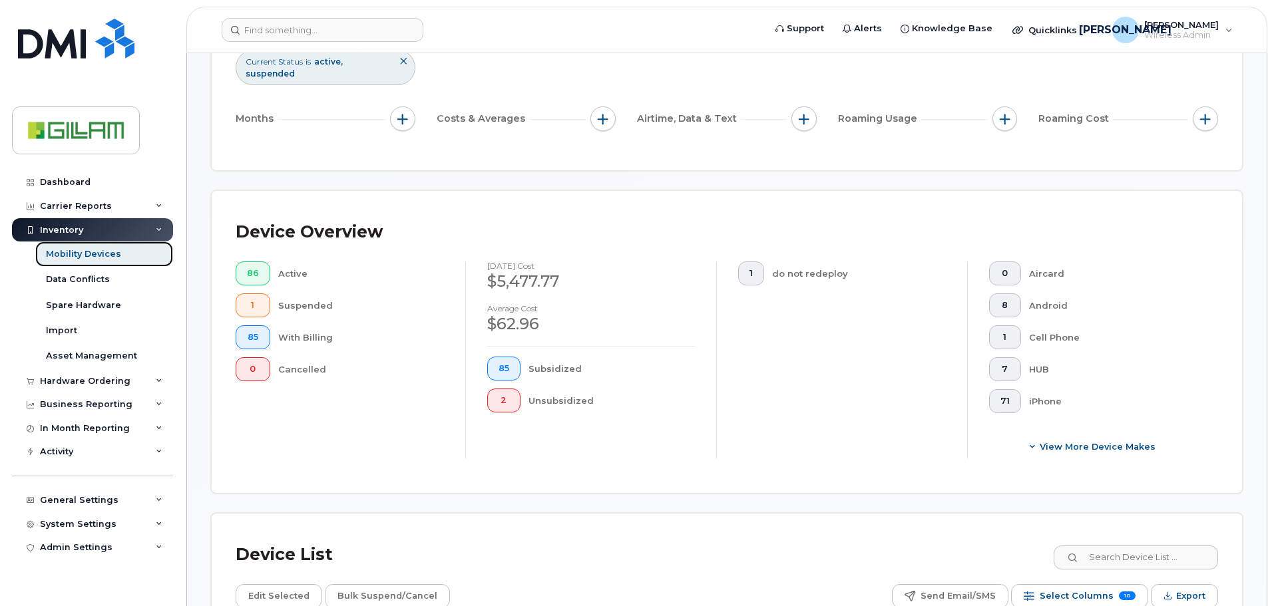
scroll to position [200, 0]
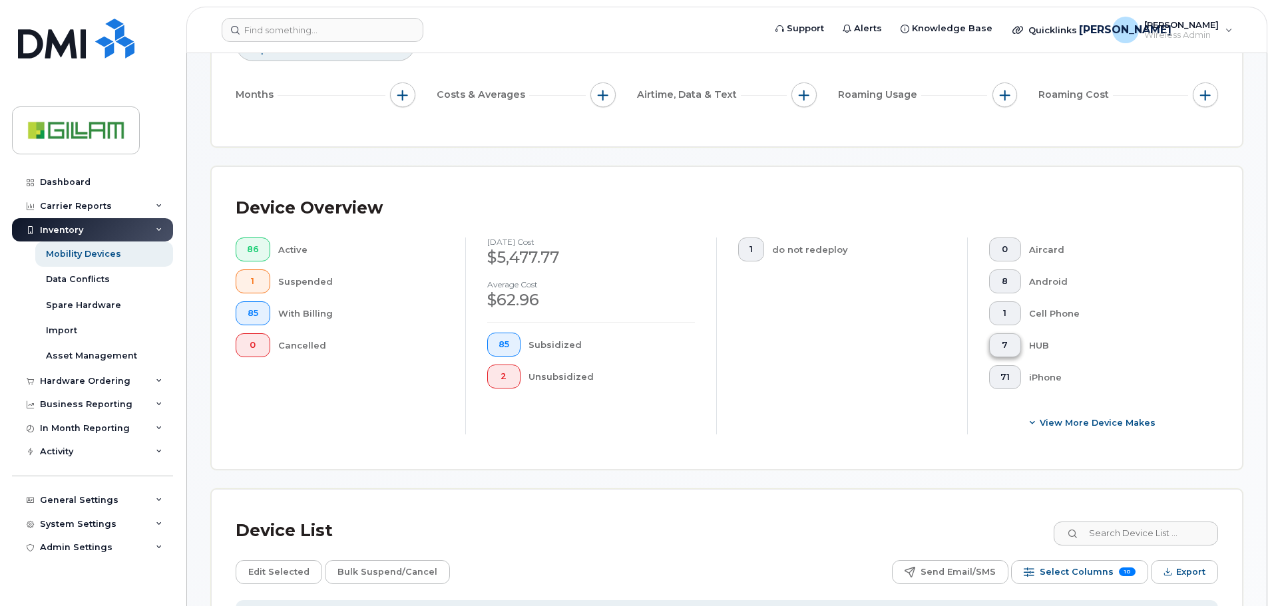
click at [1004, 340] on span "7" at bounding box center [1004, 345] width 9 height 11
click at [1003, 340] on span "7" at bounding box center [1003, 345] width 6 height 11
